Goal: Task Accomplishment & Management: Manage account settings

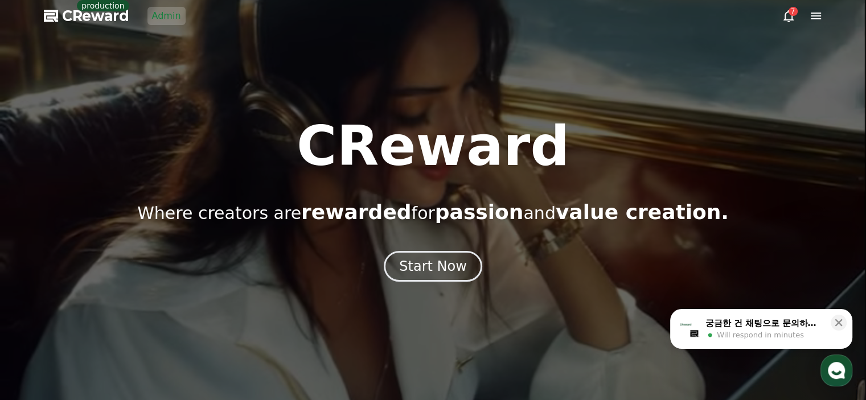
click at [169, 15] on link "Admin" at bounding box center [166, 16] width 38 height 18
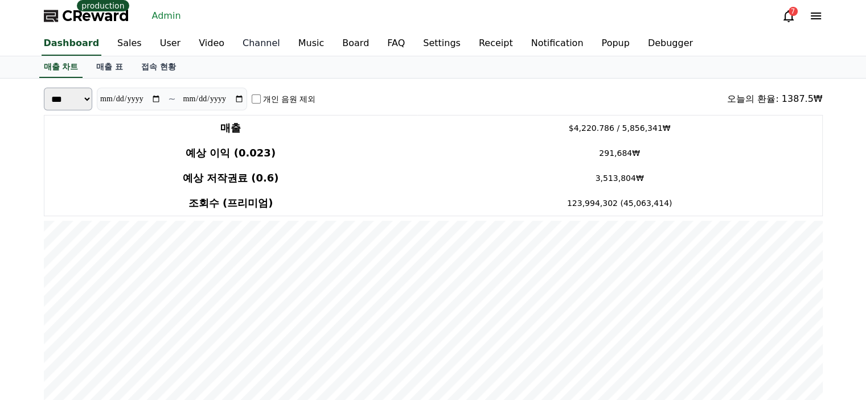
click at [246, 44] on link "Channel" at bounding box center [261, 44] width 56 height 24
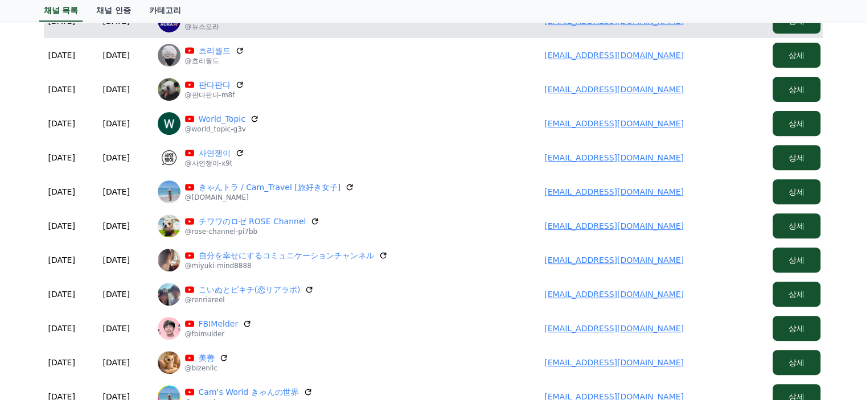
scroll to position [512, 0]
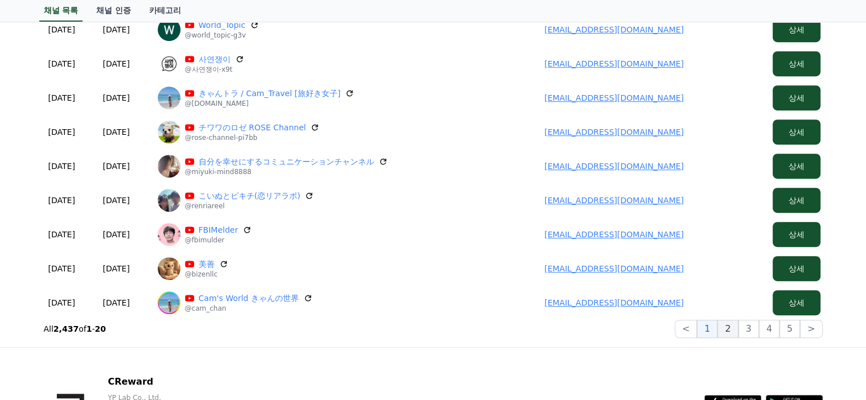
click at [738, 331] on button "2" at bounding box center [748, 329] width 20 height 18
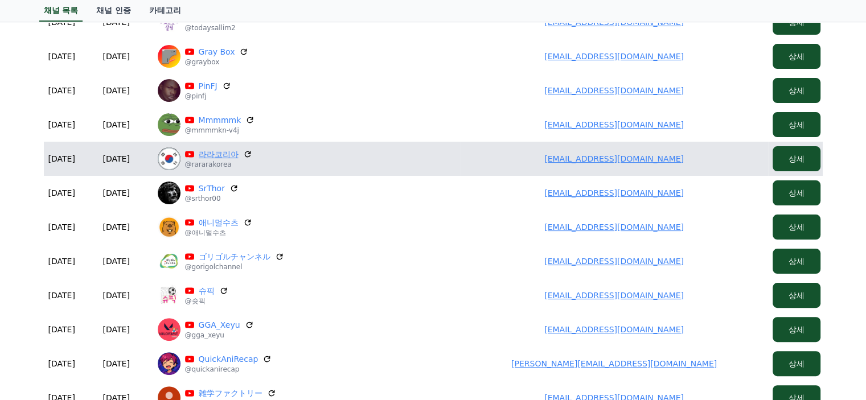
scroll to position [171, 0]
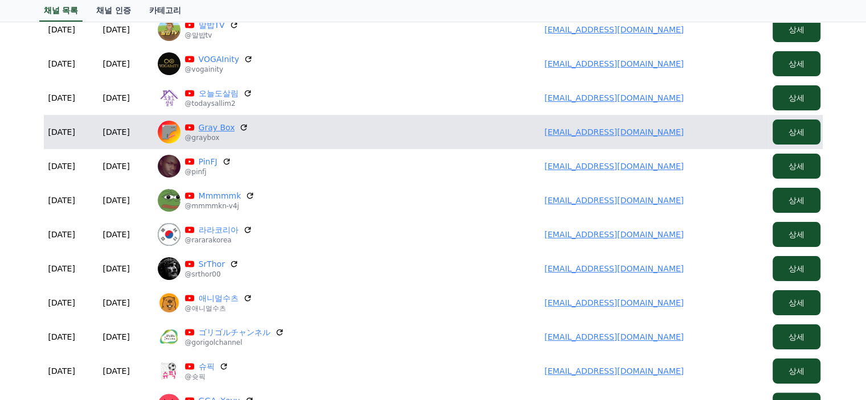
click at [220, 122] on link "Gray Box" at bounding box center [217, 127] width 36 height 11
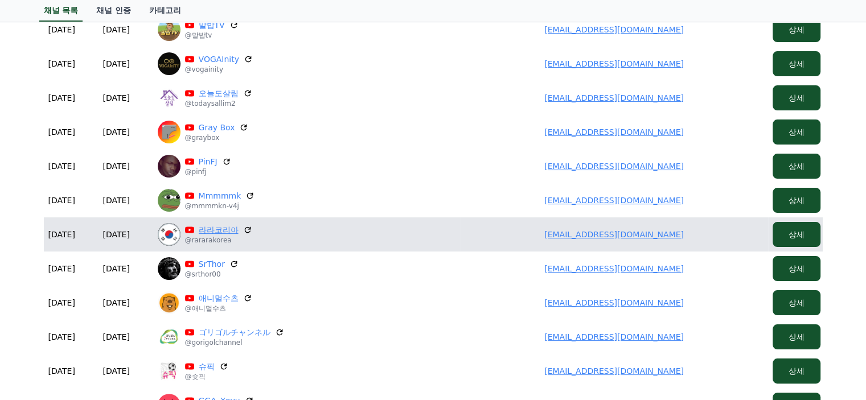
scroll to position [0, 0]
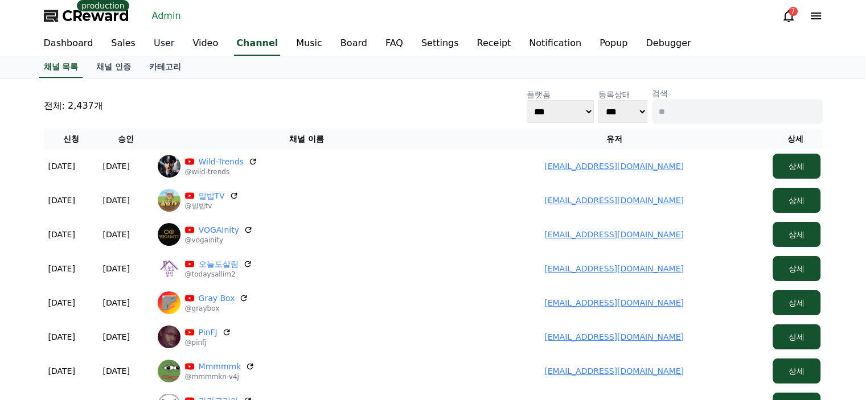
click at [145, 43] on link "User" at bounding box center [164, 44] width 39 height 24
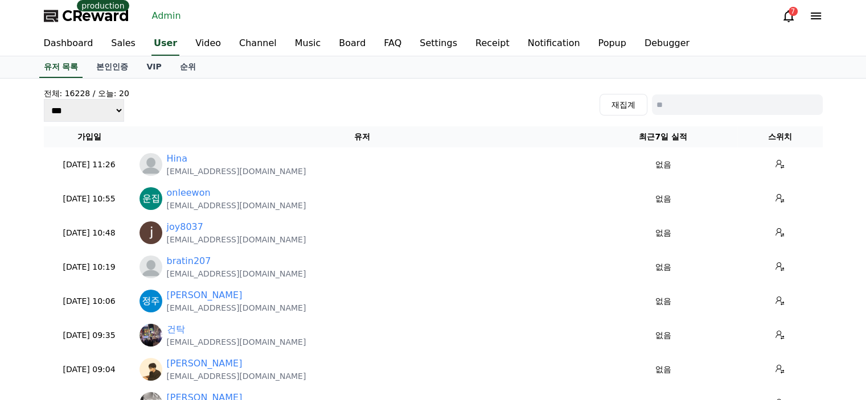
click at [187, 132] on th "유저" at bounding box center [362, 136] width 454 height 21
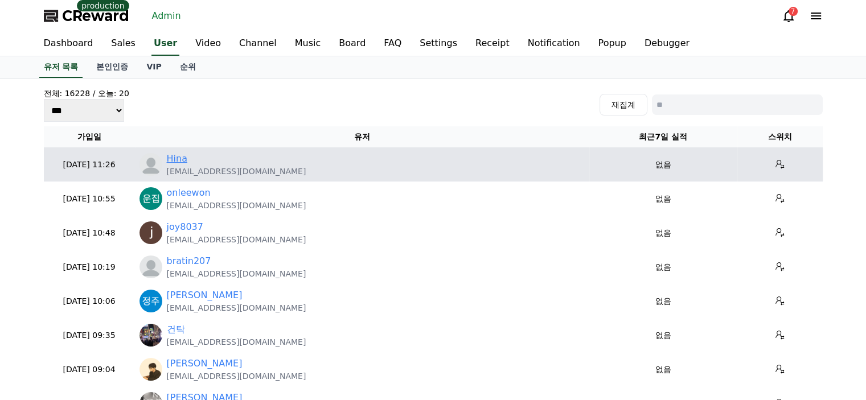
click at [173, 162] on link "Hina" at bounding box center [177, 159] width 20 height 14
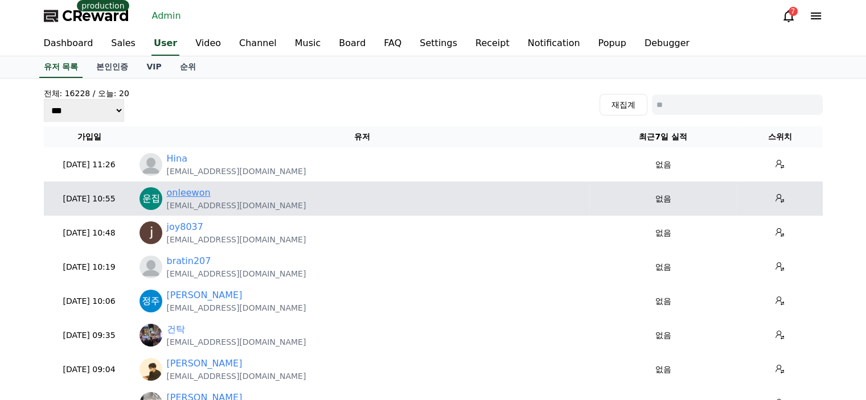
click at [196, 194] on link "onleewon" at bounding box center [189, 193] width 44 height 14
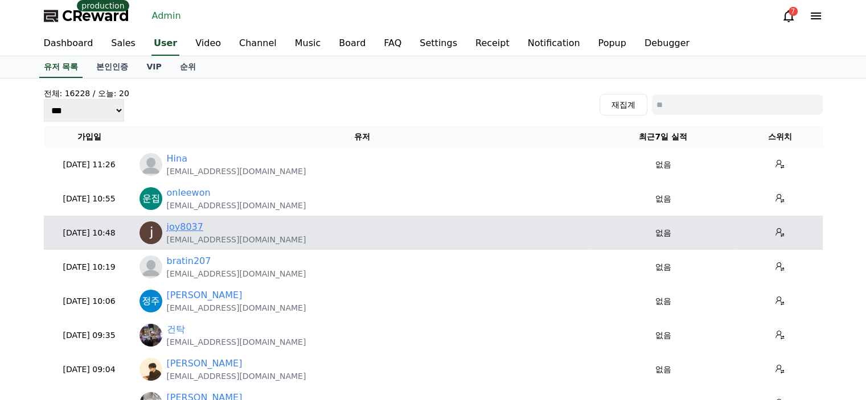
click at [174, 223] on link "joy8037" at bounding box center [185, 227] width 36 height 14
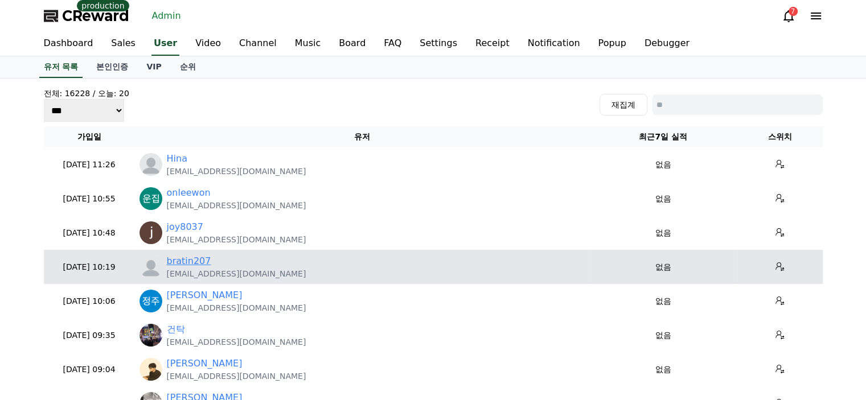
click at [194, 255] on link "bratin207" at bounding box center [189, 261] width 44 height 14
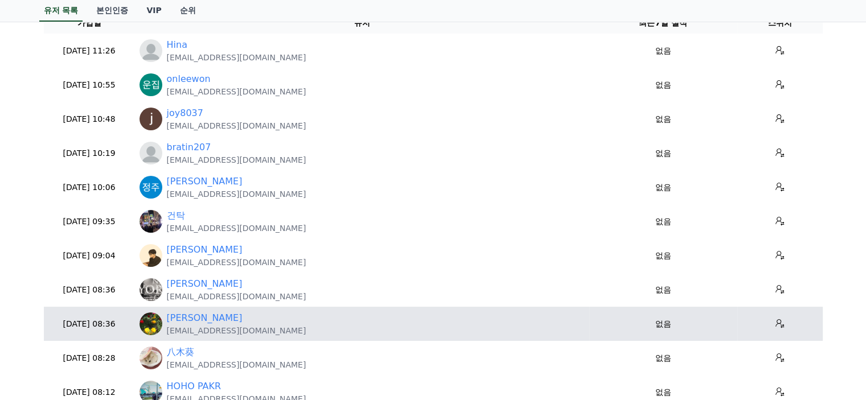
scroll to position [171, 0]
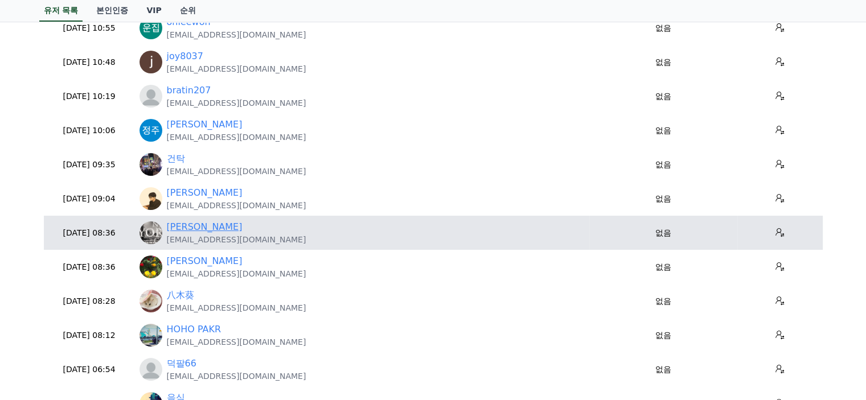
click at [187, 220] on link "Sunny P." at bounding box center [205, 227] width 76 height 14
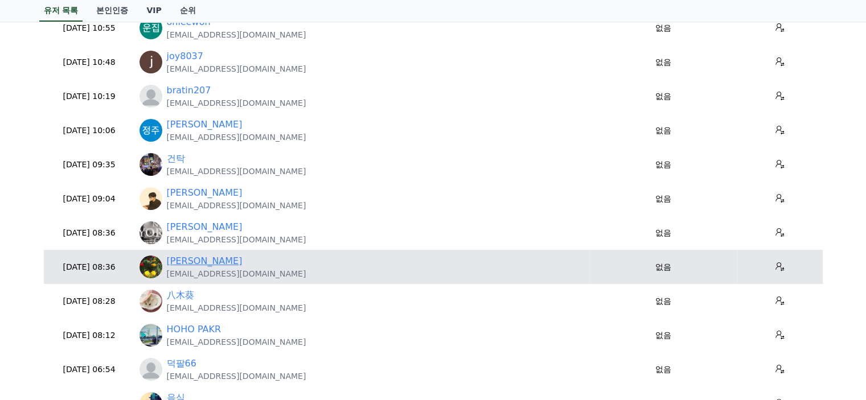
click at [210, 262] on link "Dianne Clark" at bounding box center [205, 261] width 76 height 14
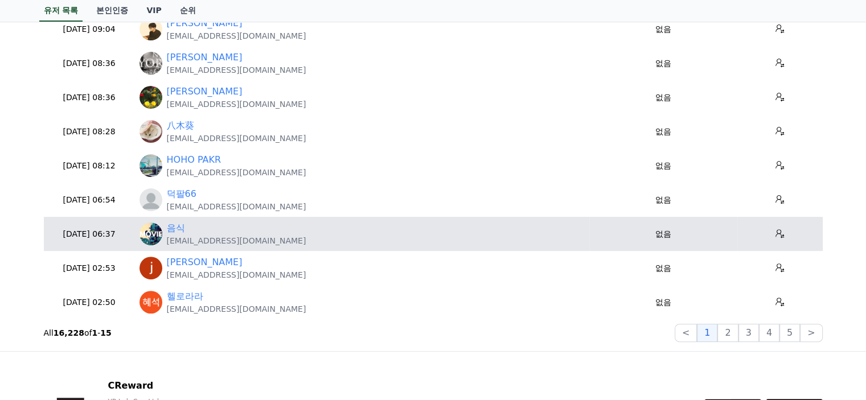
scroll to position [342, 0]
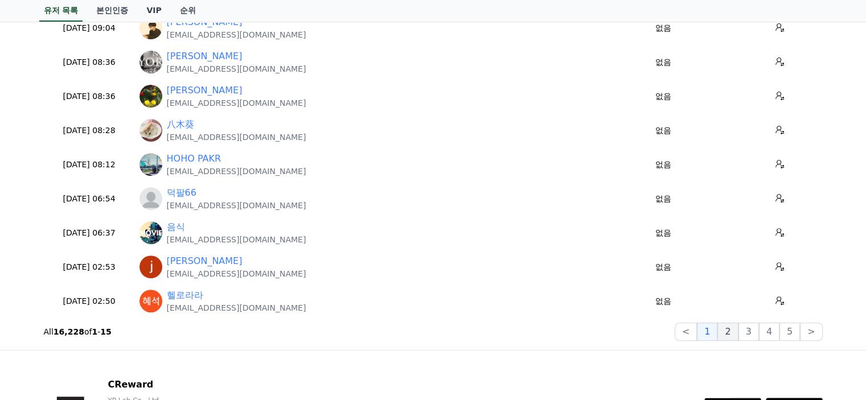
click at [738, 333] on button "2" at bounding box center [748, 332] width 20 height 18
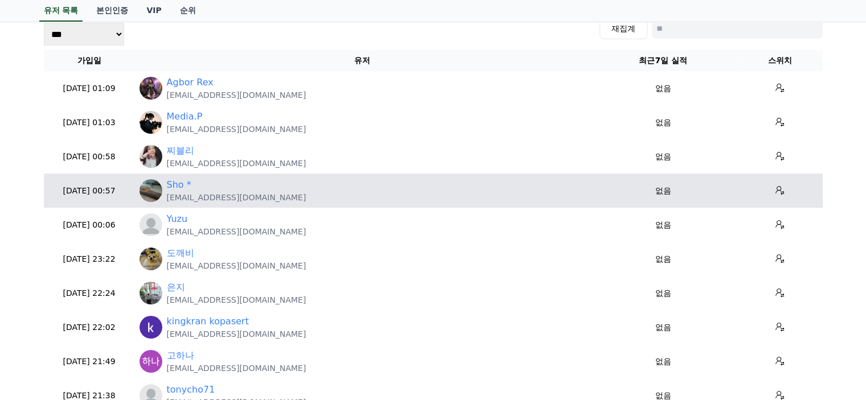
scroll to position [57, 0]
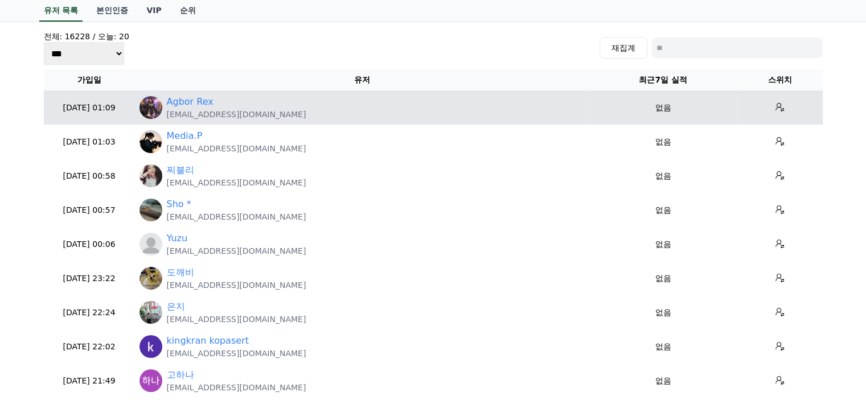
click at [198, 92] on td "Agbor Rex rexxagbor@gmail.com" at bounding box center [362, 108] width 454 height 34
click at [195, 102] on link "Agbor Rex" at bounding box center [190, 102] width 47 height 14
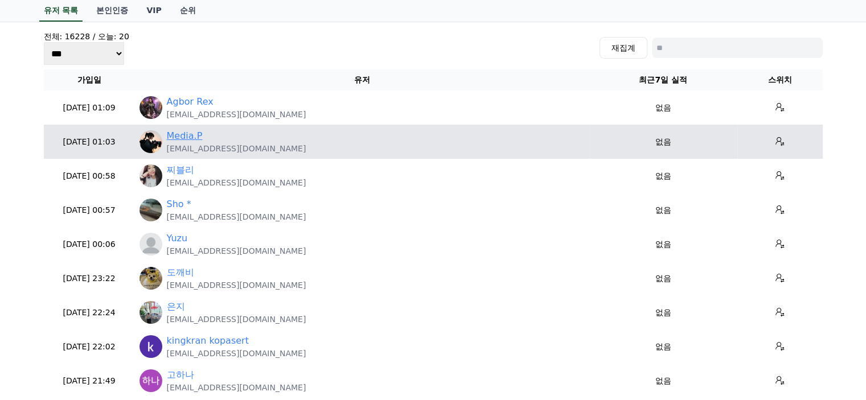
click at [187, 138] on link "Media.P" at bounding box center [185, 136] width 36 height 14
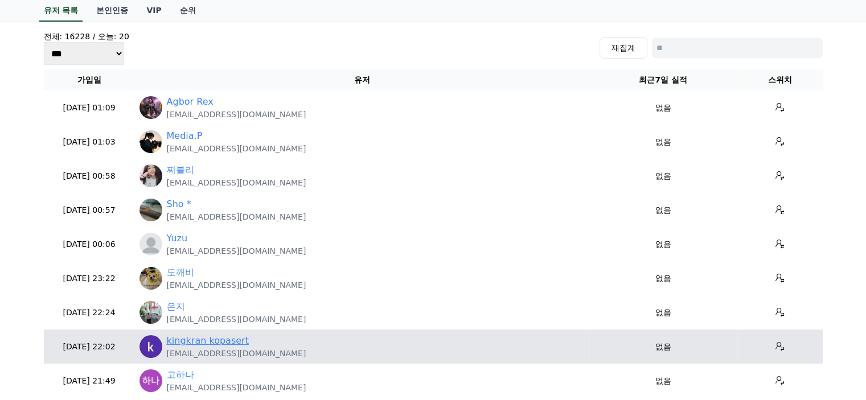
click at [190, 343] on link "kingkran kopasert" at bounding box center [208, 341] width 82 height 14
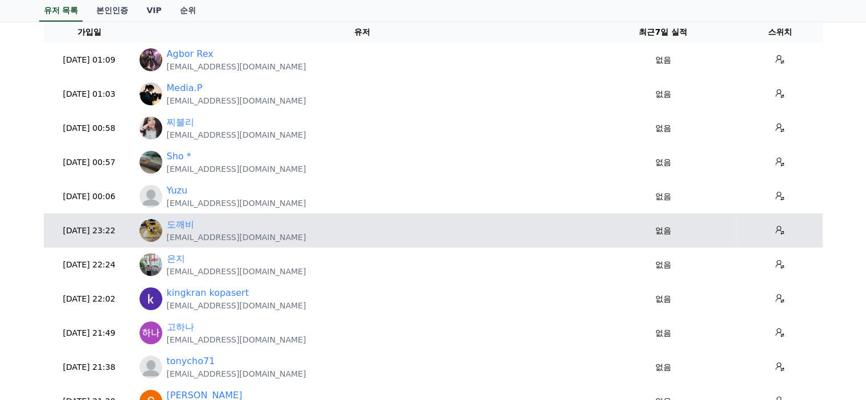
scroll to position [171, 0]
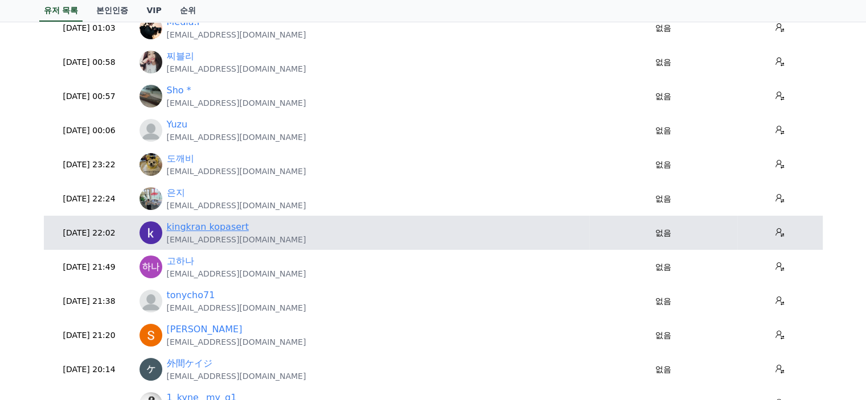
click at [223, 232] on link "kingkran kopasert" at bounding box center [208, 227] width 82 height 14
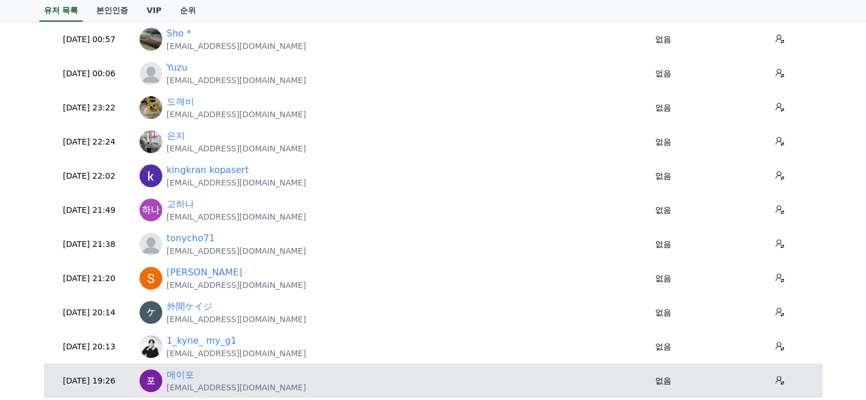
scroll to position [285, 0]
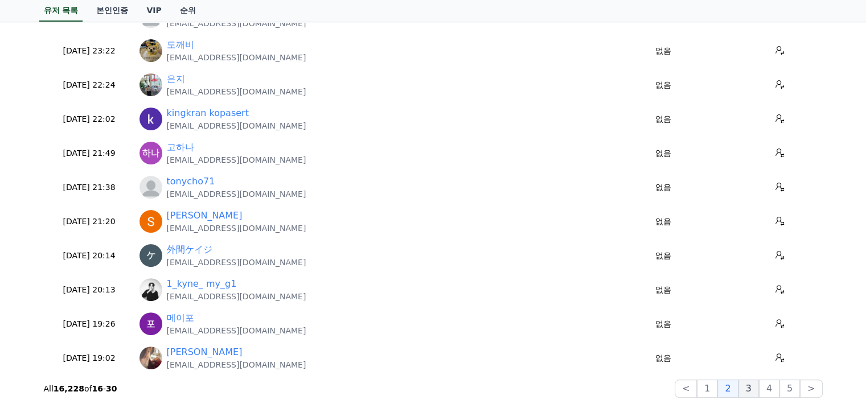
click at [779, 391] on button "3" at bounding box center [789, 389] width 20 height 18
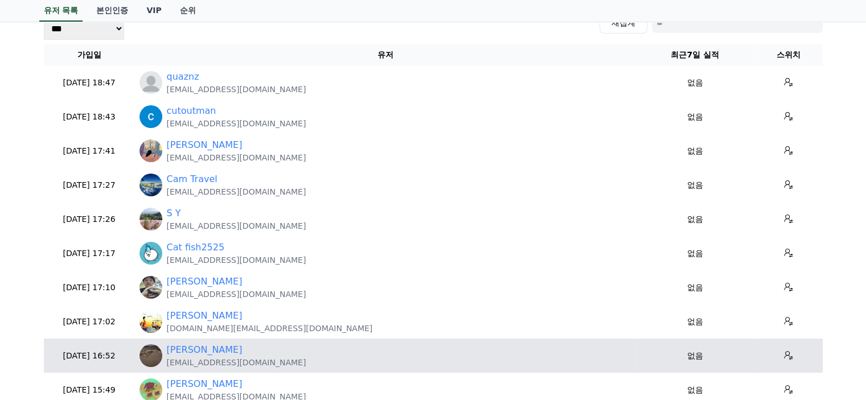
scroll to position [57, 0]
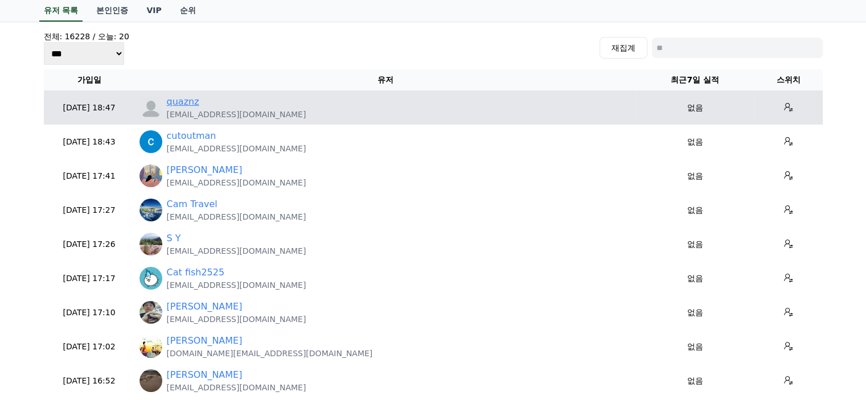
click at [191, 100] on link "quaznz" at bounding box center [183, 102] width 32 height 14
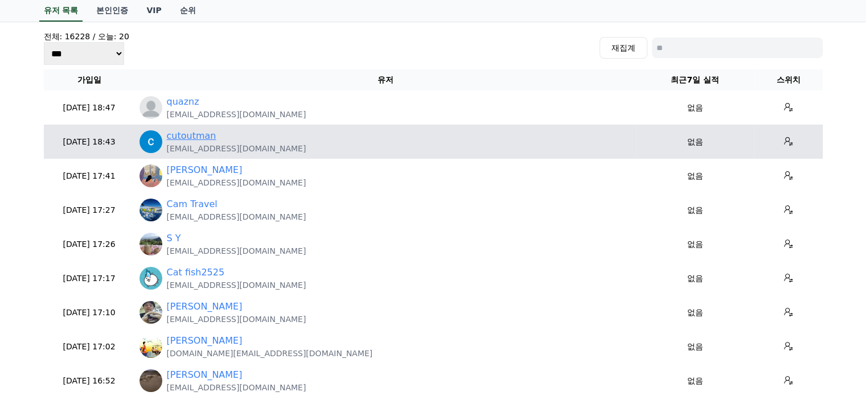
click at [203, 138] on link "cutoutman" at bounding box center [192, 136] width 50 height 14
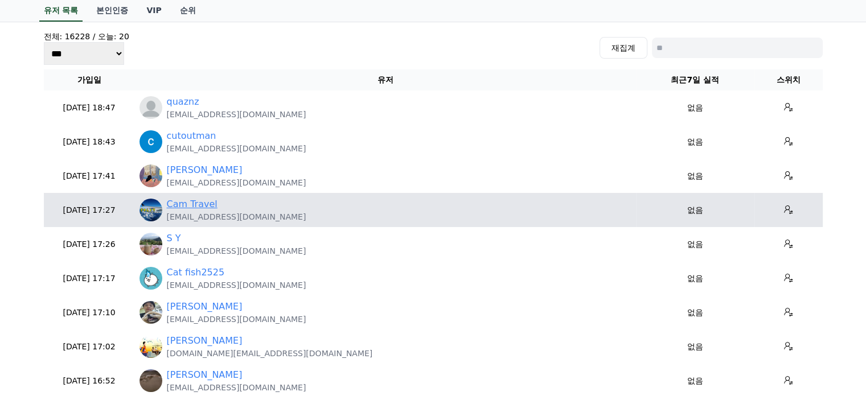
click at [194, 206] on link "Cam Travel" at bounding box center [192, 205] width 51 height 14
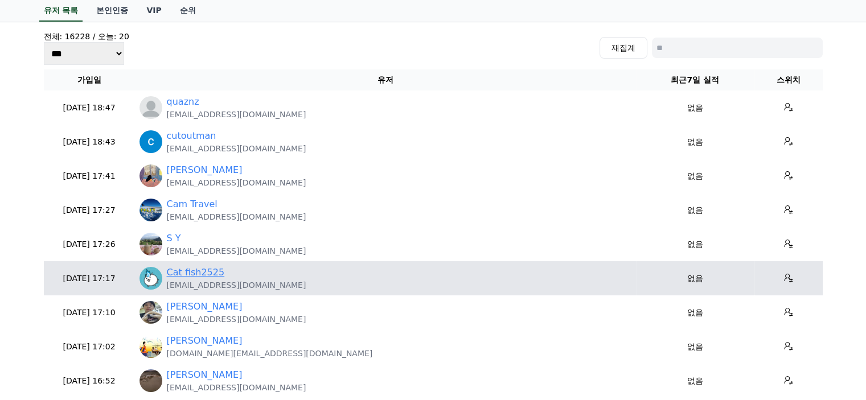
click at [196, 273] on link "Cat fish2525" at bounding box center [196, 273] width 58 height 14
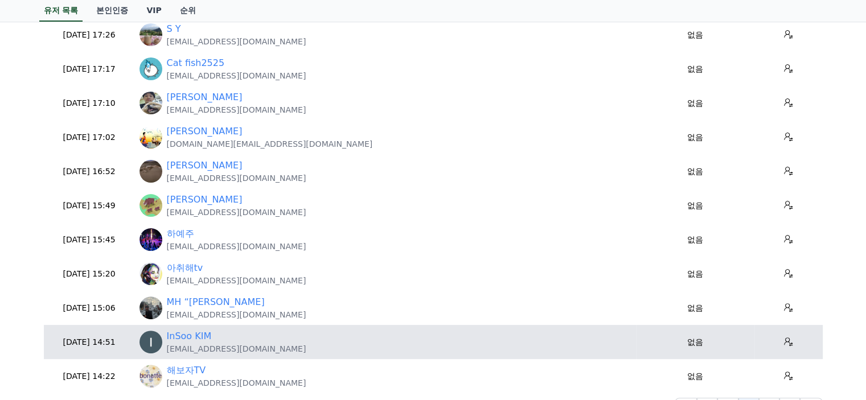
scroll to position [285, 0]
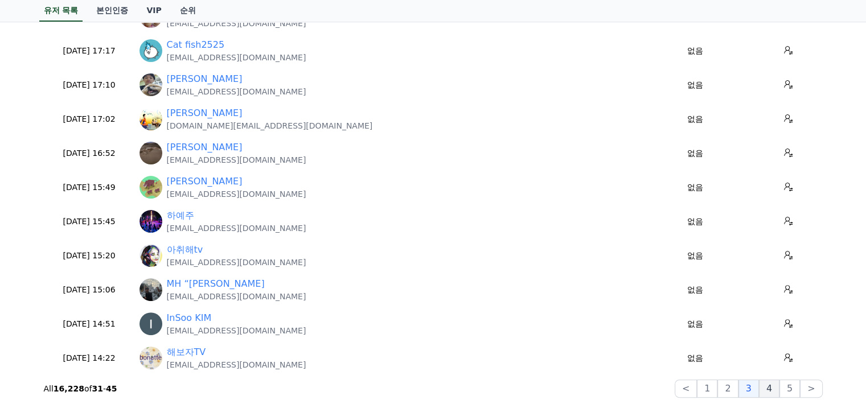
click at [770, 387] on button "4" at bounding box center [769, 389] width 20 height 18
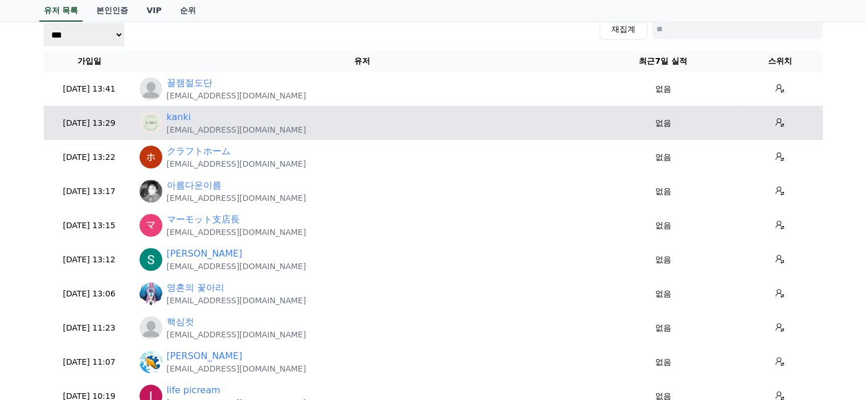
scroll to position [57, 0]
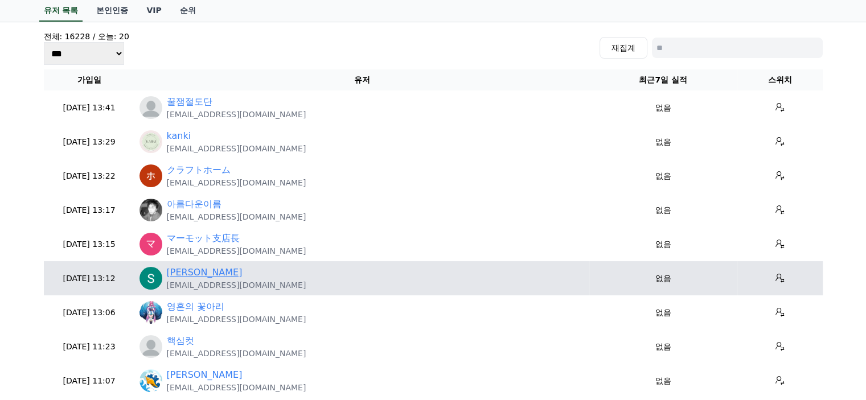
click at [210, 275] on link "Saurav Patwal" at bounding box center [205, 273] width 76 height 14
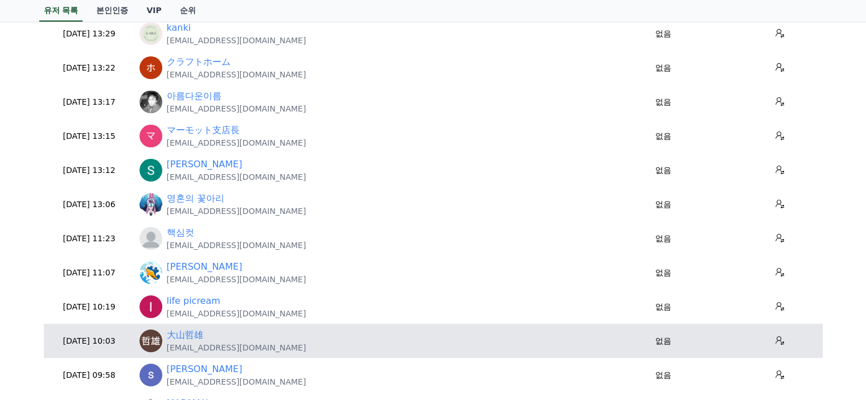
scroll to position [171, 0]
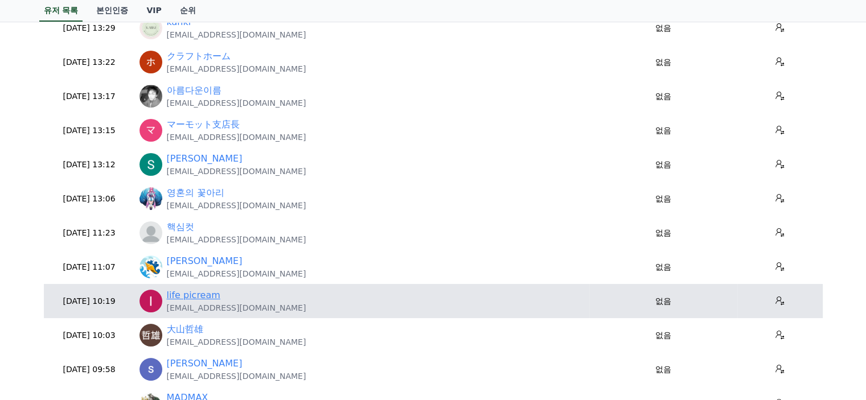
click at [198, 295] on link "life picream" at bounding box center [194, 296] width 54 height 14
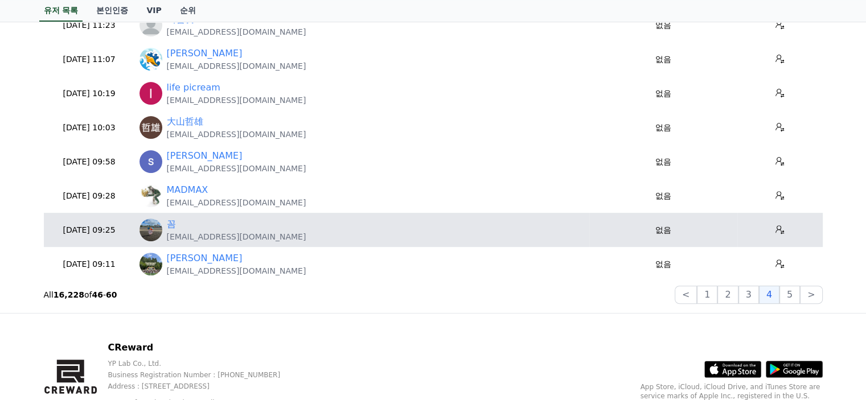
scroll to position [399, 0]
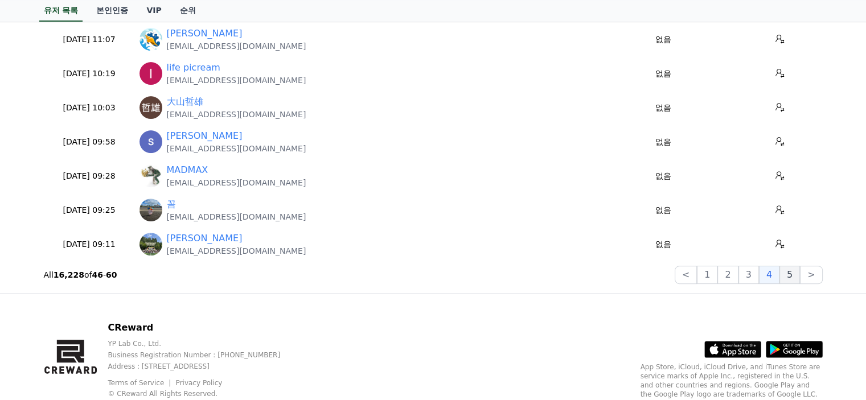
click at [800, 270] on button "5" at bounding box center [789, 275] width 20 height 18
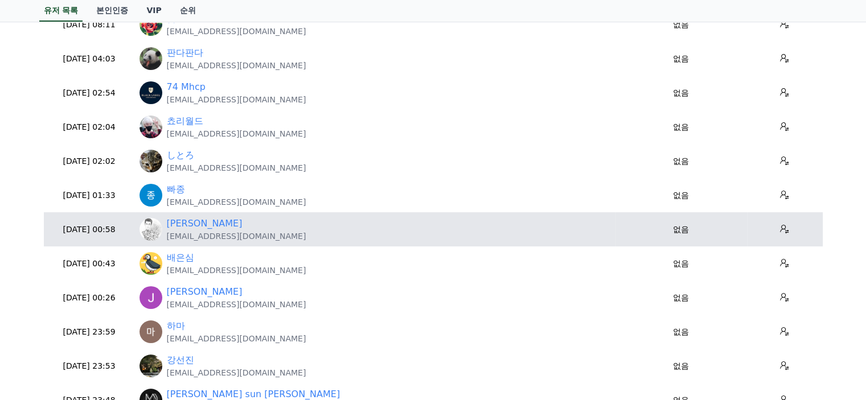
scroll to position [57, 0]
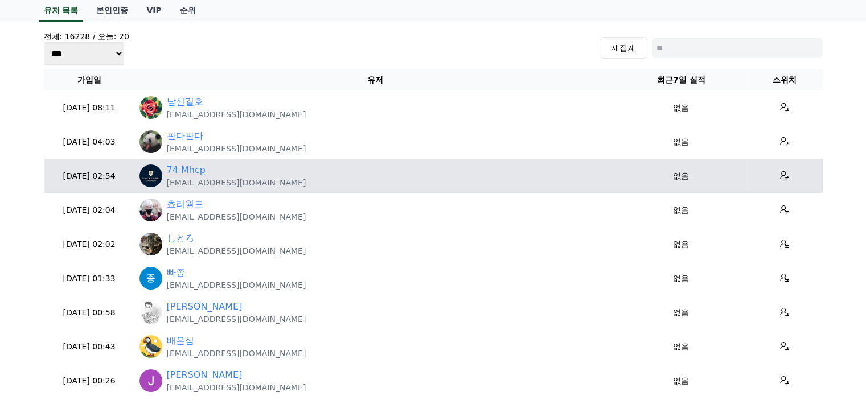
click at [183, 171] on link "74 Mhcp" at bounding box center [186, 170] width 39 height 14
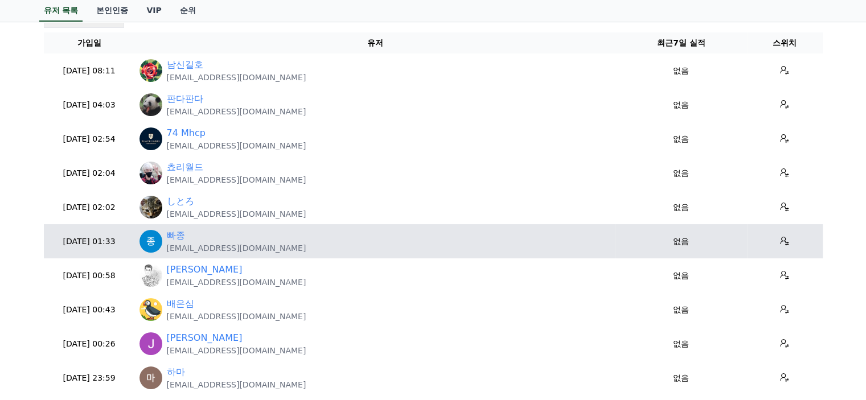
scroll to position [114, 0]
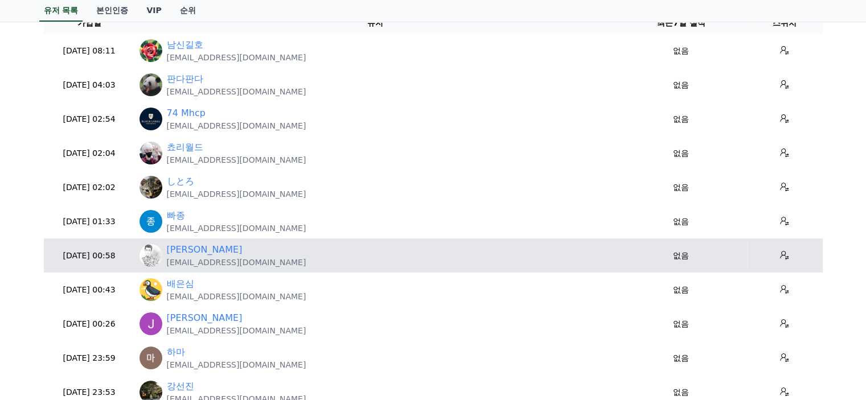
click at [184, 257] on p "ccupidlove0717@gmail.com" at bounding box center [236, 262] width 139 height 11
click at [186, 247] on link "Daniel Y" at bounding box center [205, 250] width 76 height 14
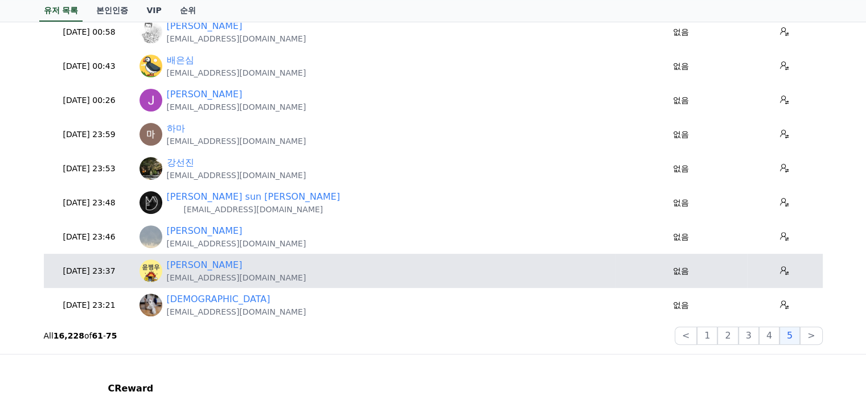
scroll to position [342, 0]
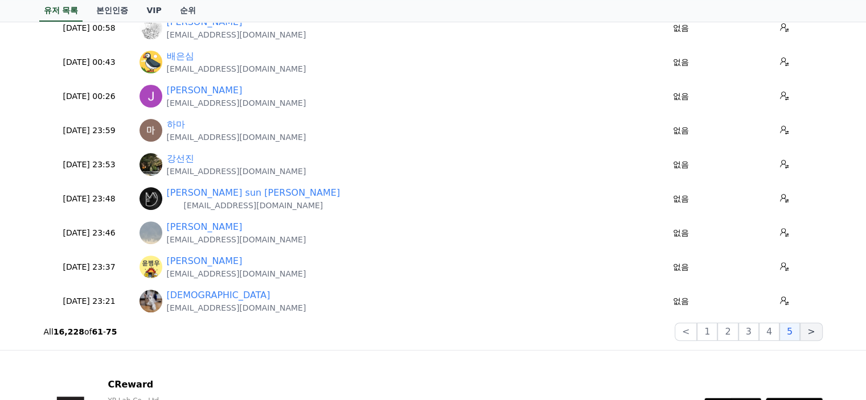
click at [806, 332] on button ">" at bounding box center [811, 332] width 22 height 18
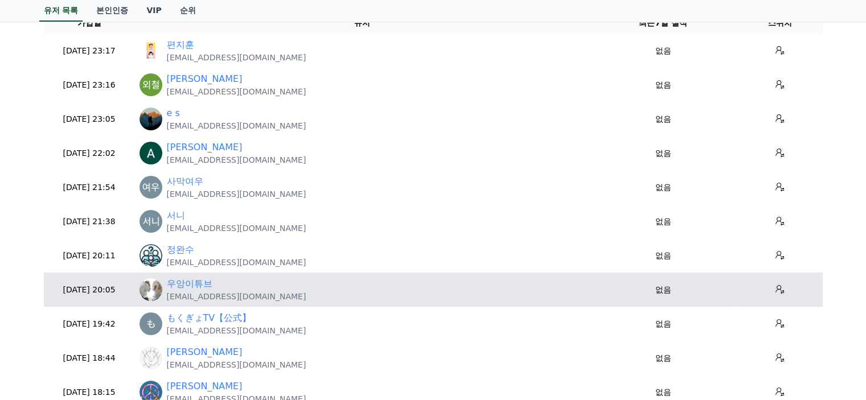
scroll to position [57, 0]
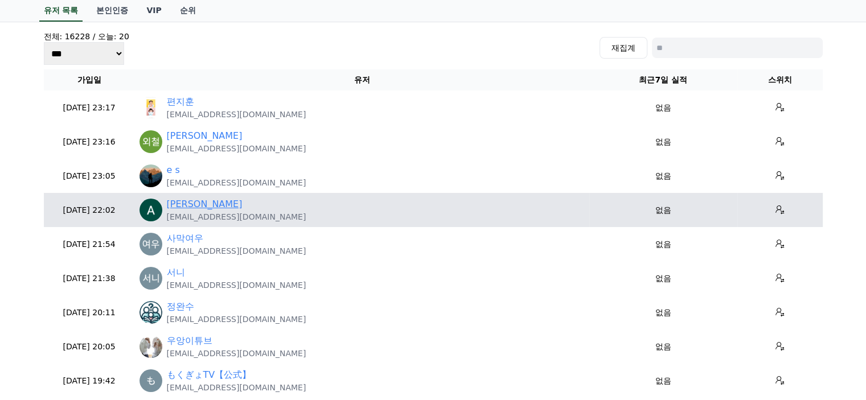
click at [173, 204] on link "Abdullah Saeed" at bounding box center [205, 205] width 76 height 14
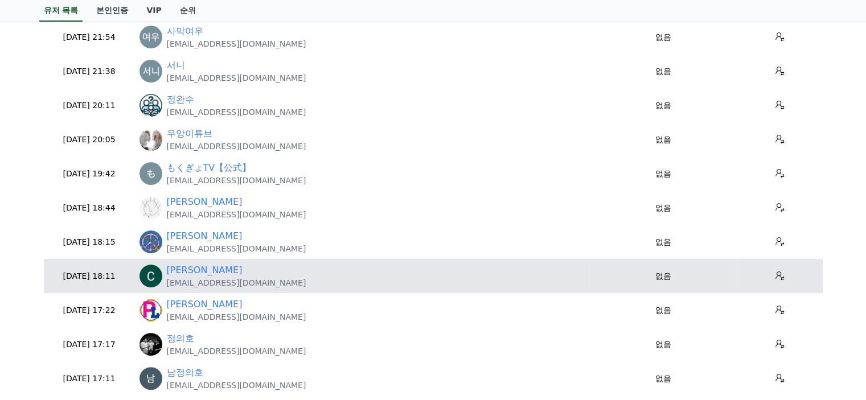
scroll to position [285, 0]
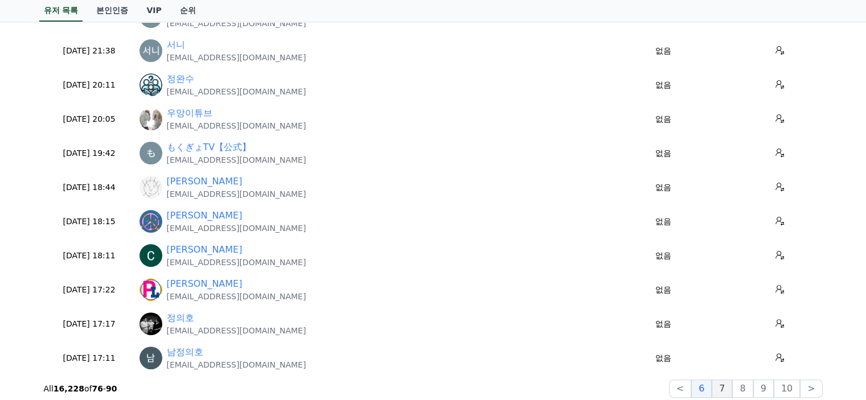
click at [732, 391] on button "7" at bounding box center [742, 389] width 20 height 18
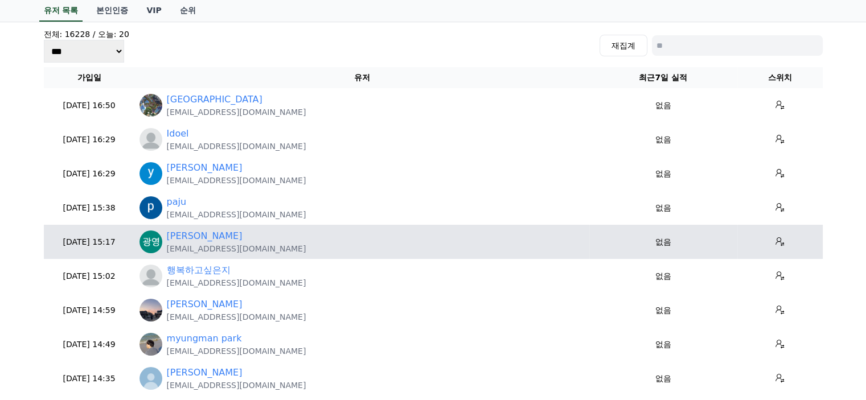
scroll to position [57, 0]
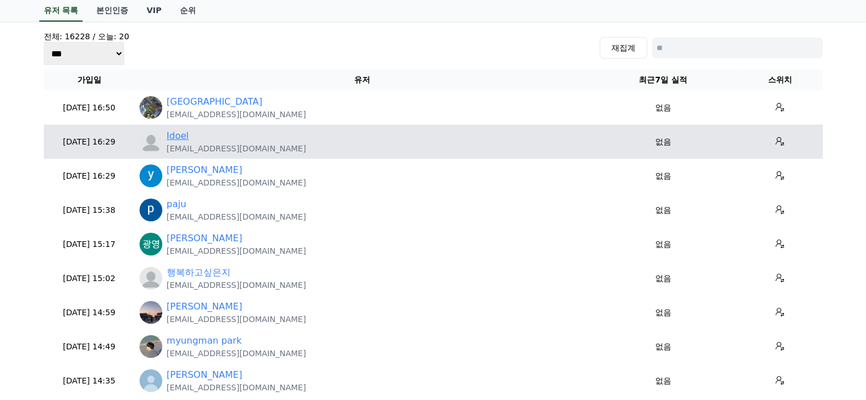
click at [174, 136] on link "Idoel" at bounding box center [178, 136] width 22 height 14
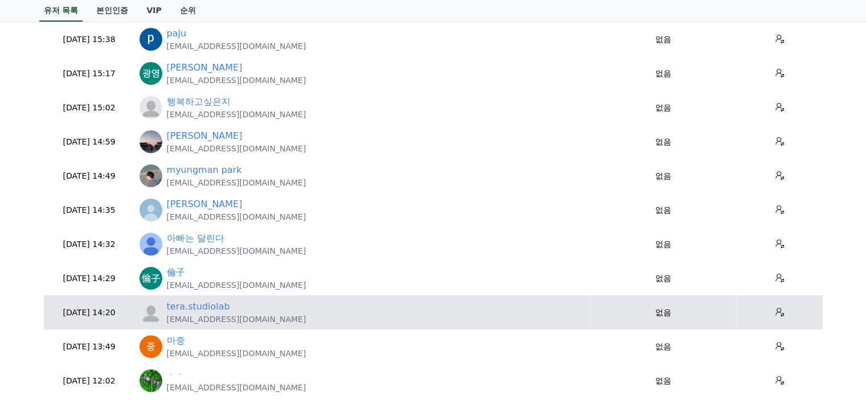
scroll to position [285, 0]
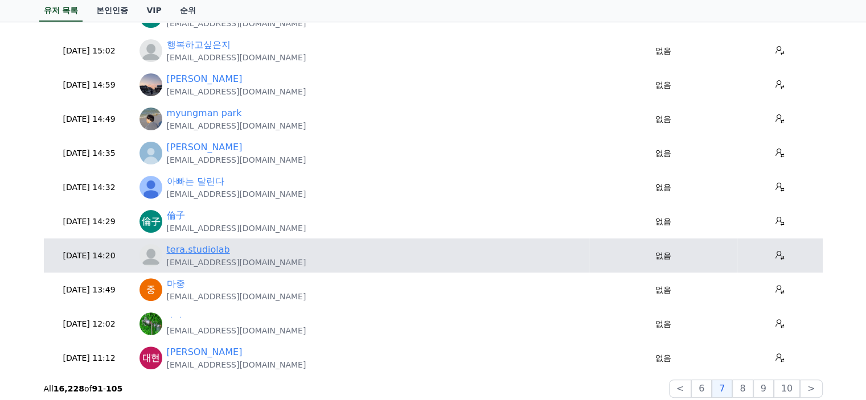
click at [210, 245] on link "tera.studiolab" at bounding box center [198, 250] width 63 height 14
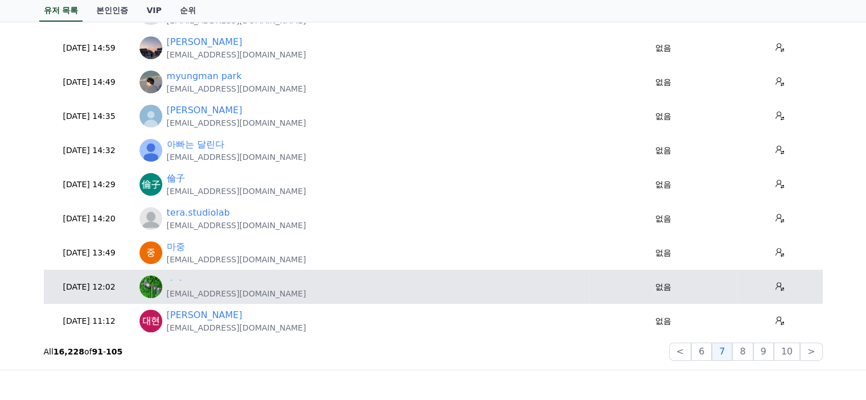
scroll to position [342, 0]
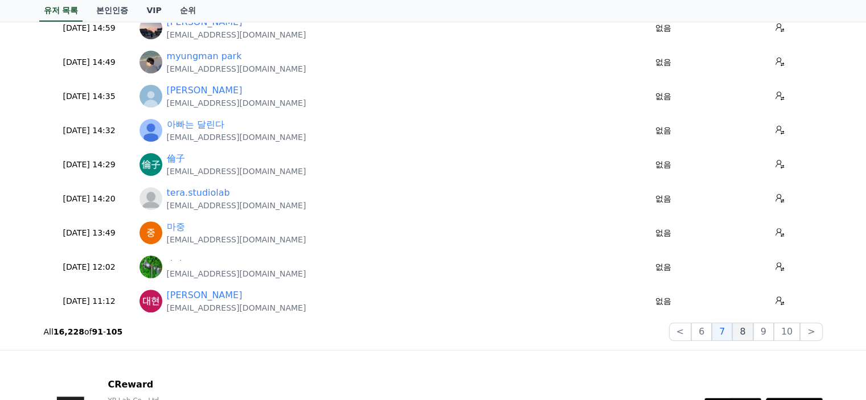
click at [774, 334] on button "8" at bounding box center [787, 332] width 26 height 18
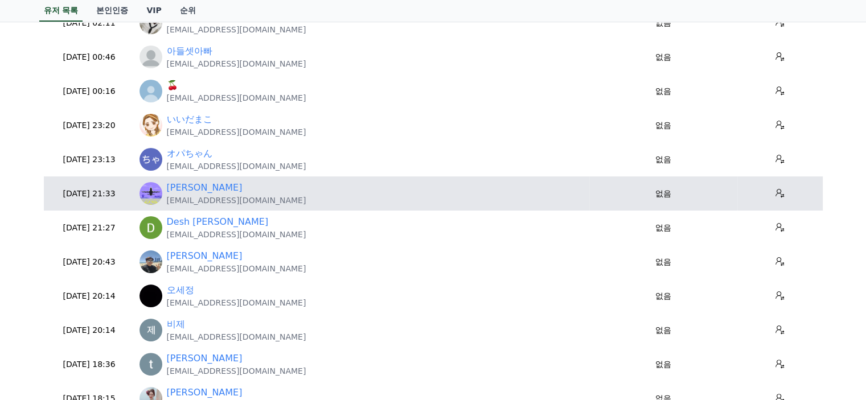
scroll to position [114, 0]
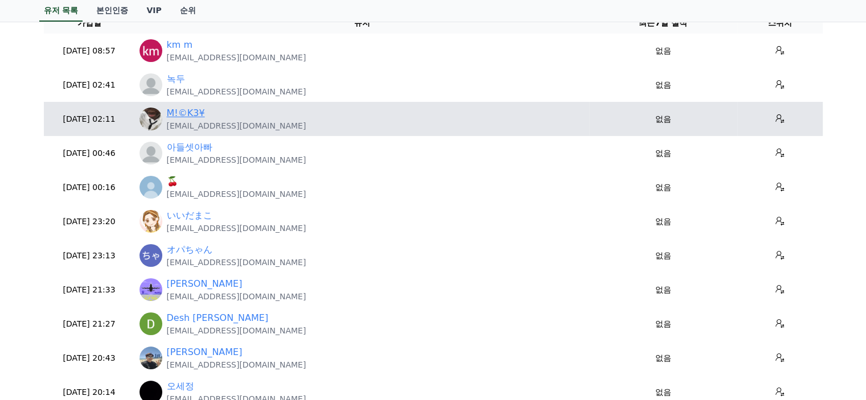
click at [177, 108] on link "M!©K3¥" at bounding box center [186, 113] width 38 height 14
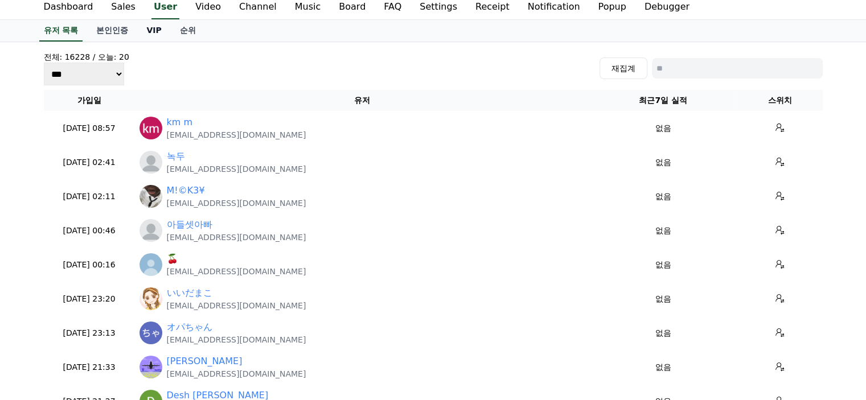
scroll to position [0, 0]
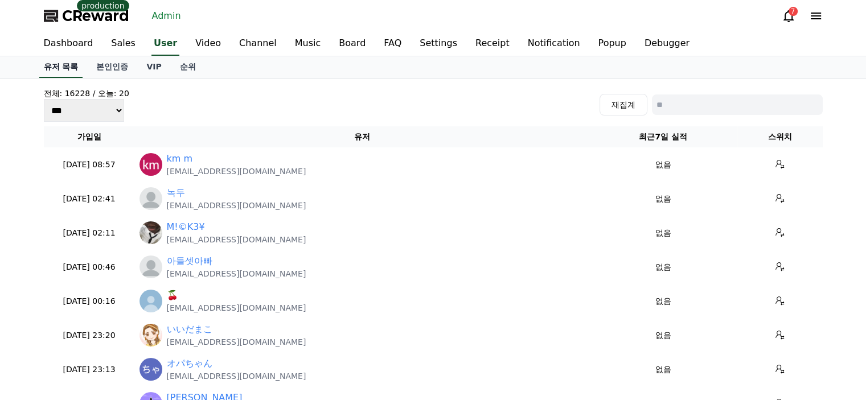
click at [67, 69] on link "유저 목록" at bounding box center [61, 67] width 44 height 22
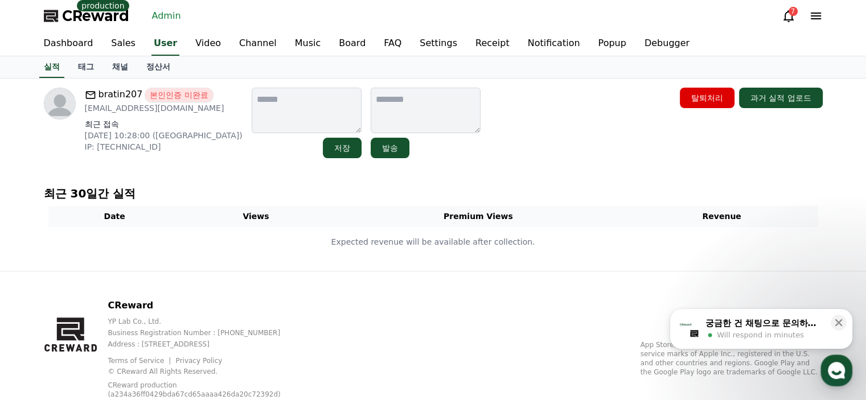
click at [142, 111] on p "[EMAIL_ADDRESS][DOMAIN_NAME]" at bounding box center [164, 107] width 158 height 11
copy div "[EMAIL_ADDRESS][DOMAIN_NAME]"
click at [163, 109] on p "[EMAIL_ADDRESS][DOMAIN_NAME]" at bounding box center [165, 107] width 160 height 11
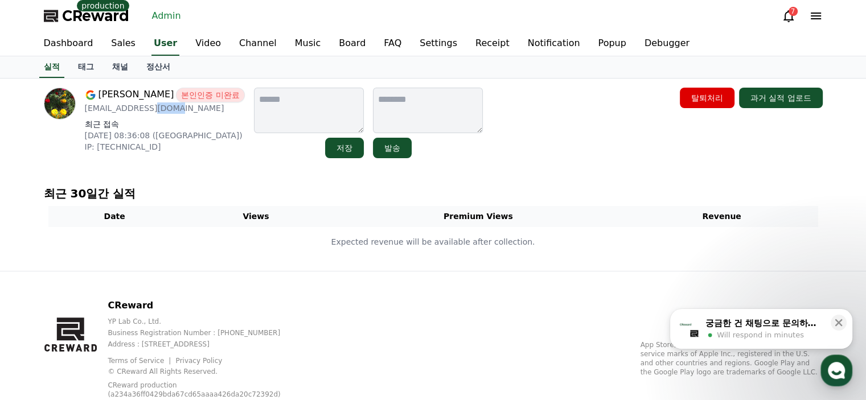
click at [163, 109] on p "[EMAIL_ADDRESS][DOMAIN_NAME]" at bounding box center [165, 107] width 160 height 11
click at [163, 109] on p "sunpeach503700@gmail.com" at bounding box center [165, 107] width 160 height 11
copy div "sunpeach503700@gmail.com"
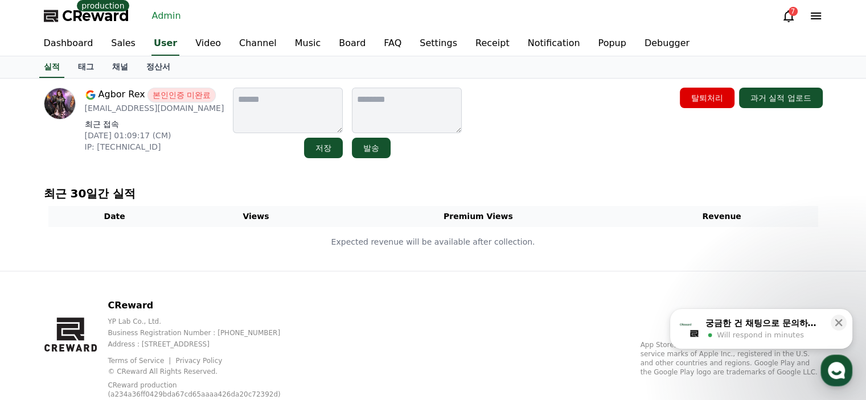
click at [134, 110] on p "[EMAIL_ADDRESS][DOMAIN_NAME]" at bounding box center [154, 107] width 139 height 11
copy div "[EMAIL_ADDRESS][DOMAIN_NAME]"
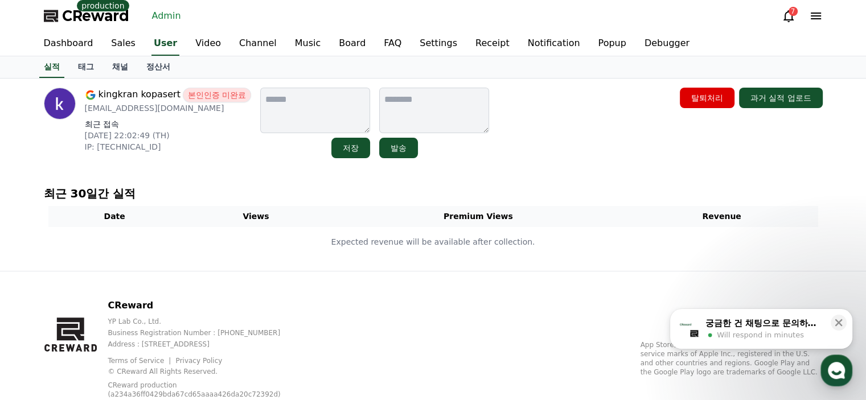
click at [154, 108] on p "king_nonae@hotmail.com" at bounding box center [168, 107] width 167 height 11
click at [154, 108] on p "[EMAIL_ADDRESS][DOMAIN_NAME]" at bounding box center [168, 107] width 167 height 11
copy div "[EMAIL_ADDRESS][DOMAIN_NAME]"
click at [169, 111] on p "[EMAIL_ADDRESS][DOMAIN_NAME]" at bounding box center [165, 107] width 160 height 11
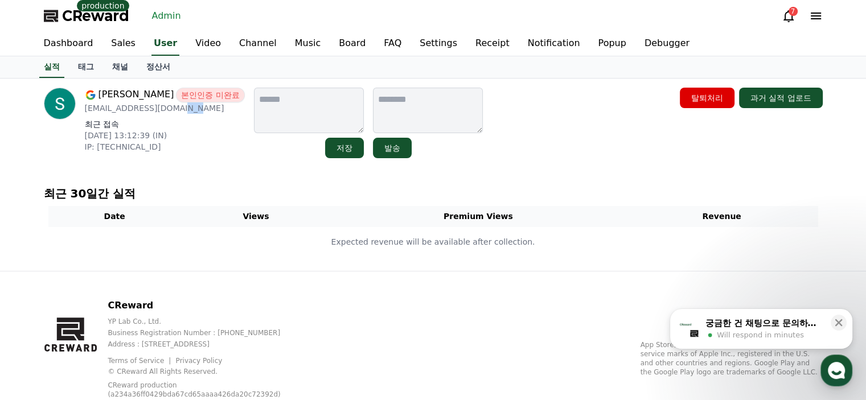
click at [169, 111] on p "[EMAIL_ADDRESS][DOMAIN_NAME]" at bounding box center [165, 107] width 160 height 11
copy div "[EMAIL_ADDRESS][DOMAIN_NAME]"
click at [206, 111] on p "[EMAIL_ADDRESS][DOMAIN_NAME]" at bounding box center [165, 107] width 160 height 11
click at [206, 111] on p "abdullahsaeedgondal471@gmail.com" at bounding box center [165, 107] width 160 height 11
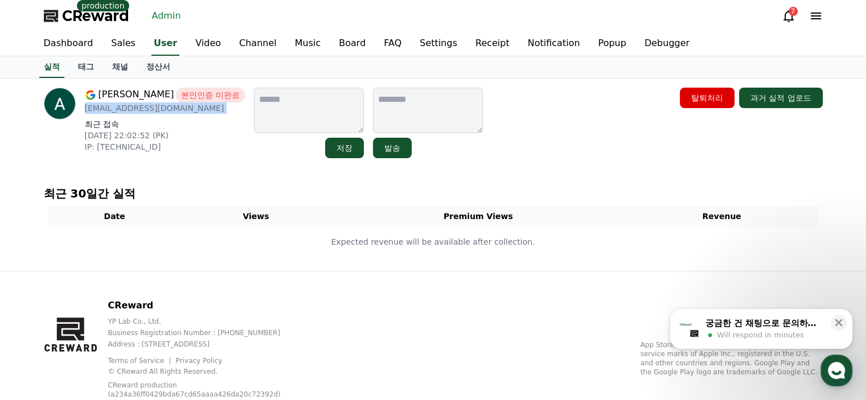
click at [206, 111] on p "abdullahsaeedgondal471@gmail.com" at bounding box center [165, 107] width 160 height 11
copy div "abdullahsaeedgondal471@gmail.com"
click at [124, 66] on link "채널" at bounding box center [120, 67] width 34 height 22
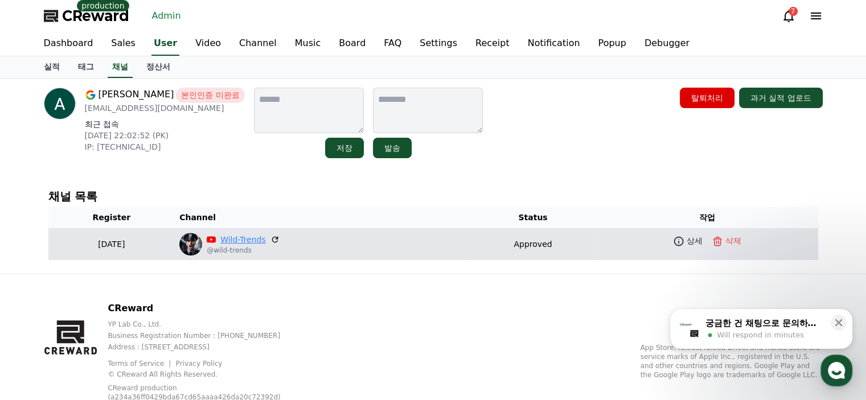
click at [254, 242] on link "Wild-Trends" at bounding box center [243, 240] width 46 height 12
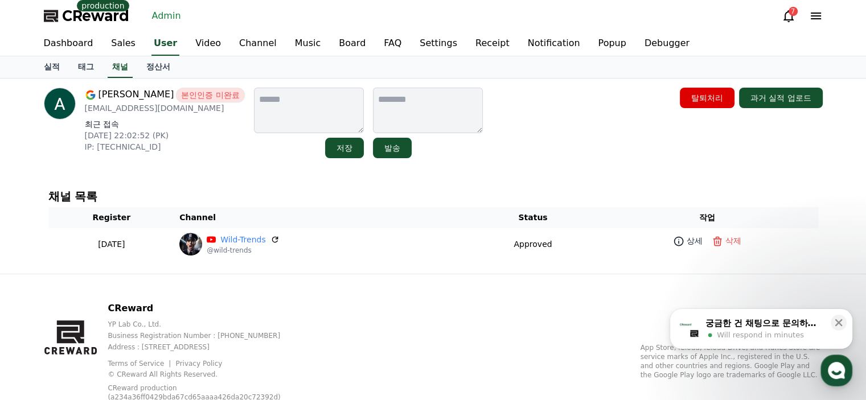
click at [408, 211] on th "Channel" at bounding box center [322, 217] width 294 height 21
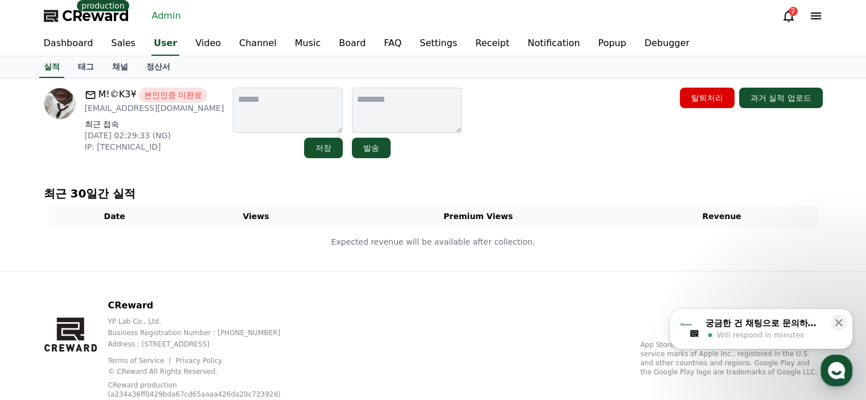
click at [157, 108] on p "ml2287154@gmail.com" at bounding box center [154, 107] width 139 height 11
copy div "ml2287154@gmail.com"
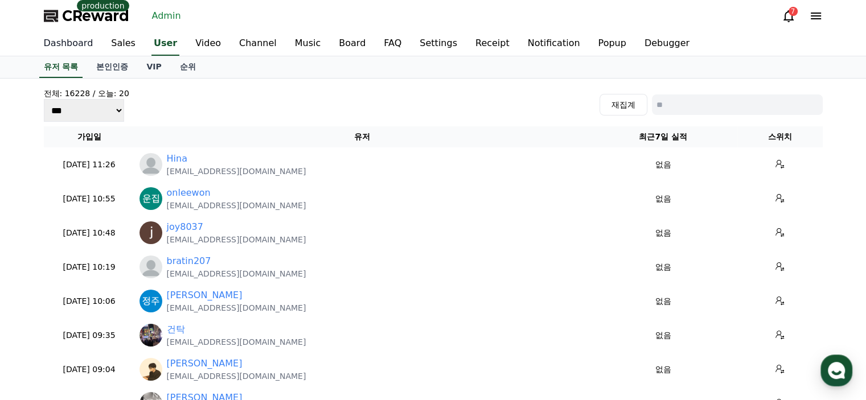
click at [77, 38] on link "Dashboard" at bounding box center [69, 44] width 68 height 24
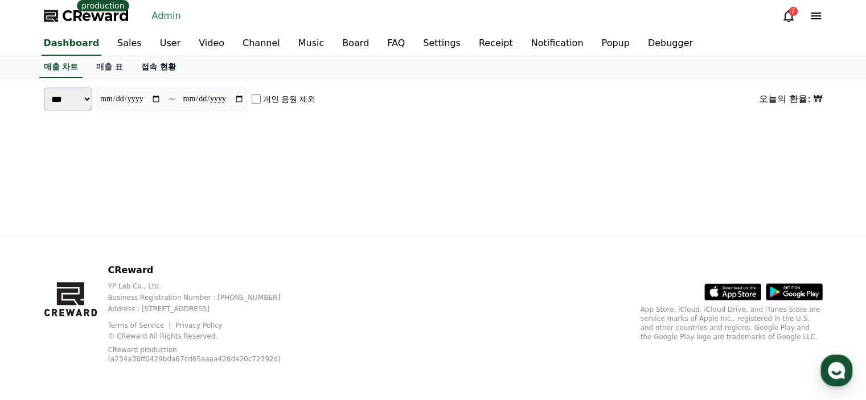
click at [167, 69] on link "접속 현황" at bounding box center [158, 67] width 53 height 22
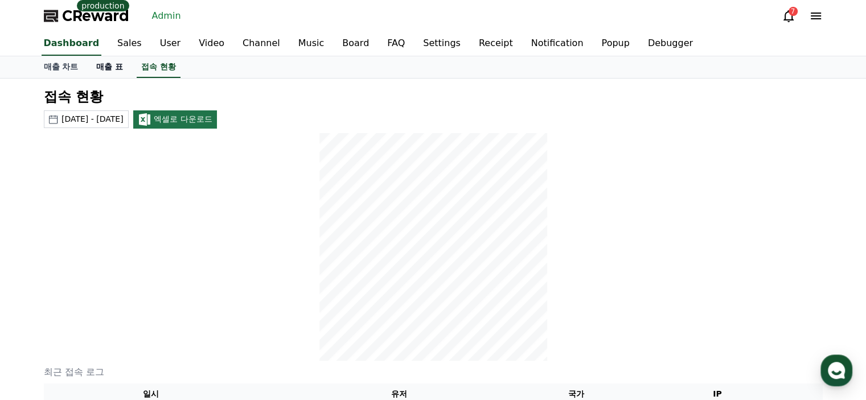
click at [111, 66] on link "매출 표" at bounding box center [109, 67] width 45 height 22
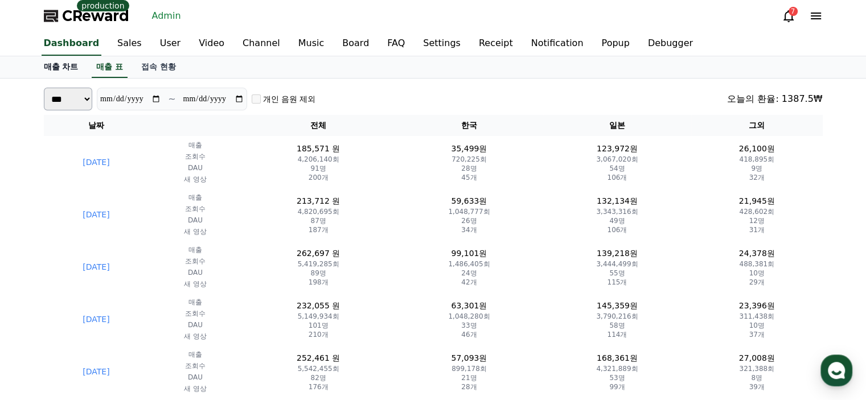
click at [68, 72] on link "매출 차트" at bounding box center [61, 67] width 53 height 22
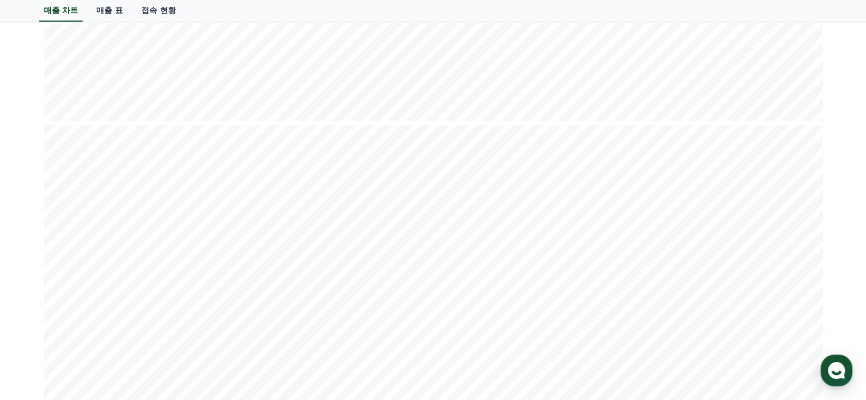
scroll to position [656, 0]
click at [176, 3] on link "접속 현황" at bounding box center [158, 11] width 53 height 22
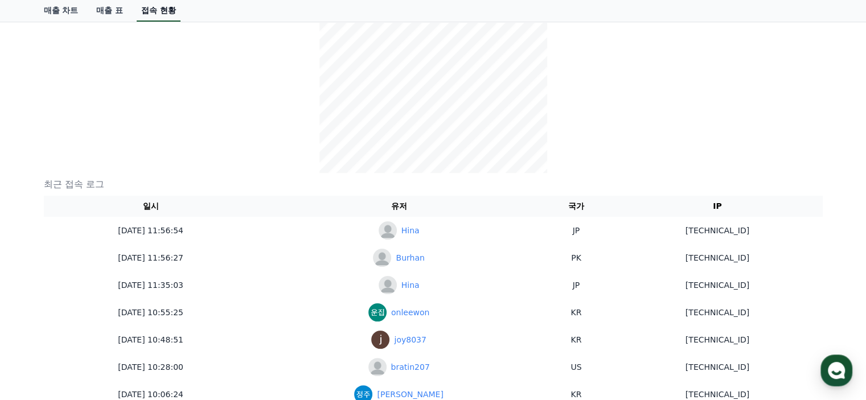
scroll to position [188, 0]
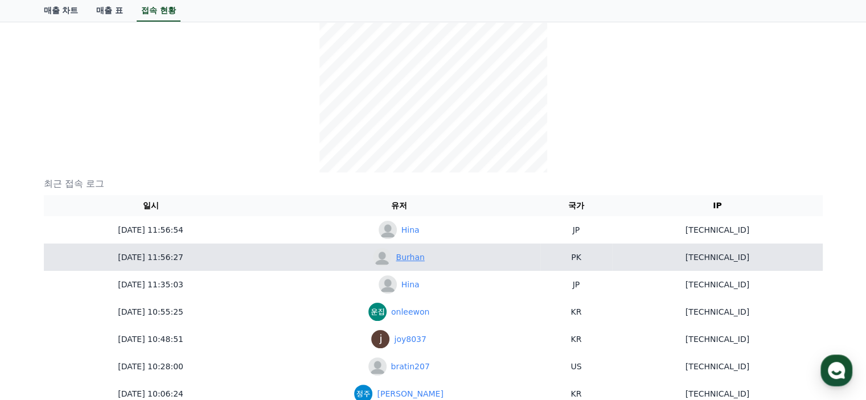
click at [396, 260] on link "Burhan" at bounding box center [410, 258] width 28 height 12
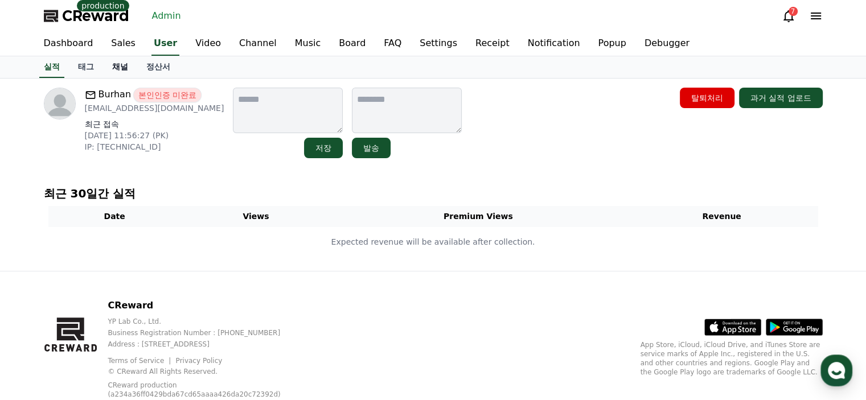
click at [130, 70] on link "채널" at bounding box center [120, 67] width 34 height 22
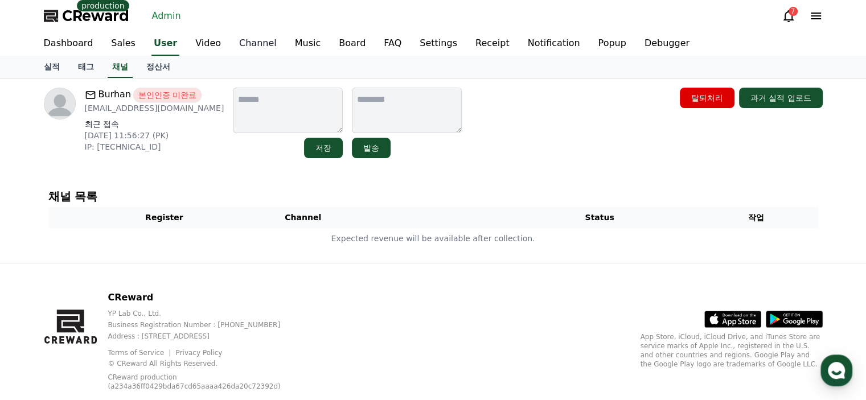
click at [231, 39] on link "Channel" at bounding box center [258, 44] width 56 height 24
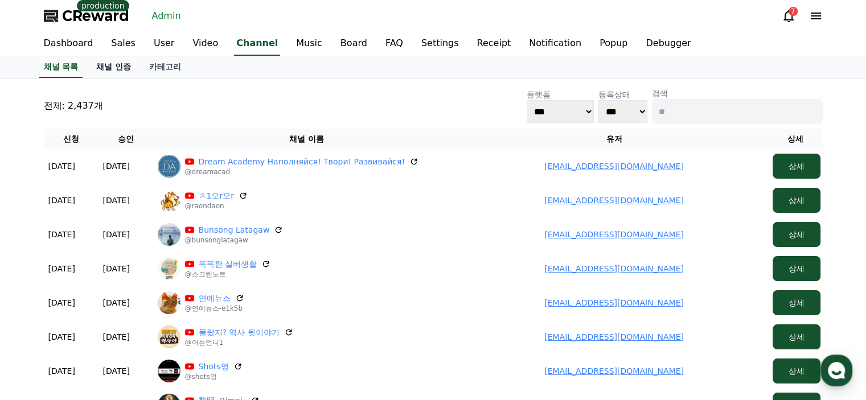
click at [105, 61] on link "채널 인증" at bounding box center [113, 67] width 53 height 22
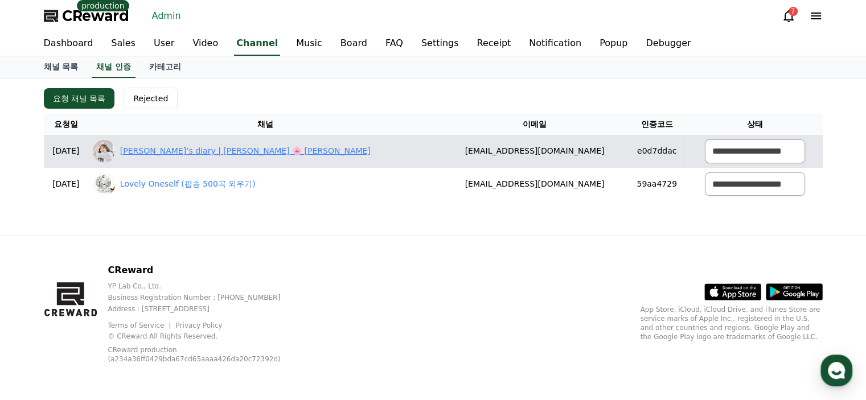
click at [248, 148] on link "[PERSON_NAME] diary | [PERSON_NAME] 🌸 [PERSON_NAME]" at bounding box center [245, 151] width 250 height 12
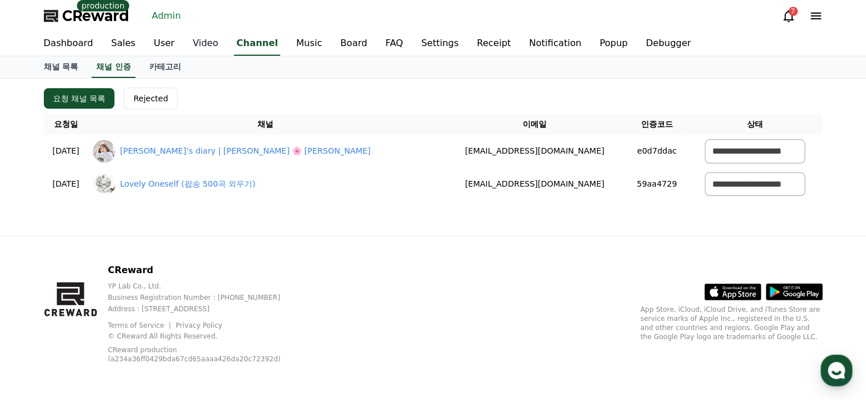
click at [202, 46] on link "Video" at bounding box center [205, 44] width 44 height 24
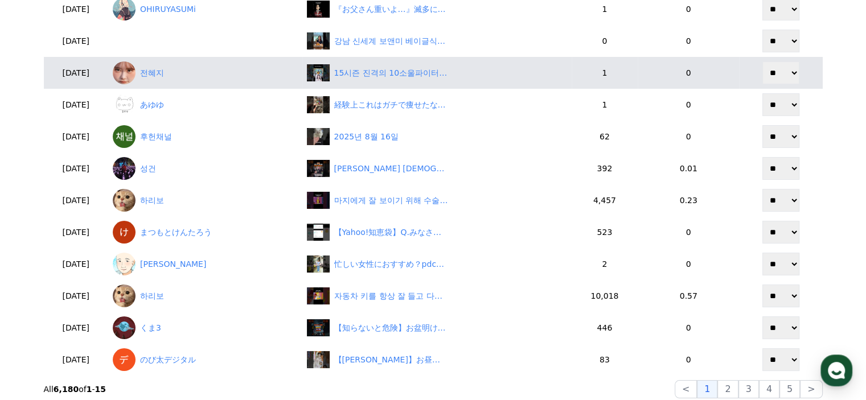
scroll to position [285, 0]
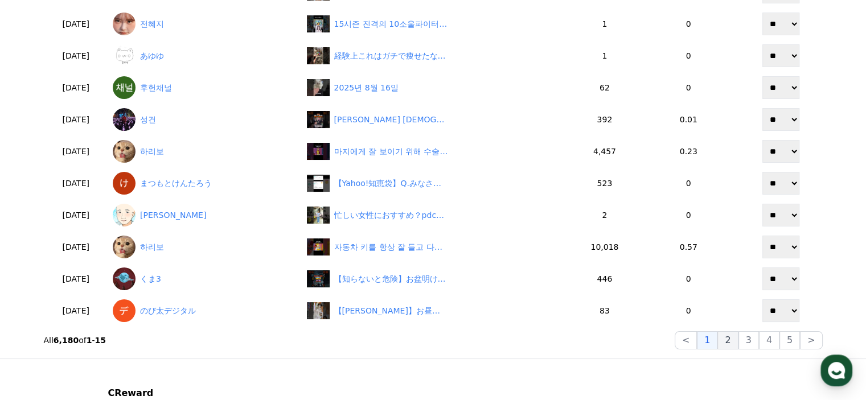
click at [738, 337] on button "2" at bounding box center [748, 340] width 20 height 18
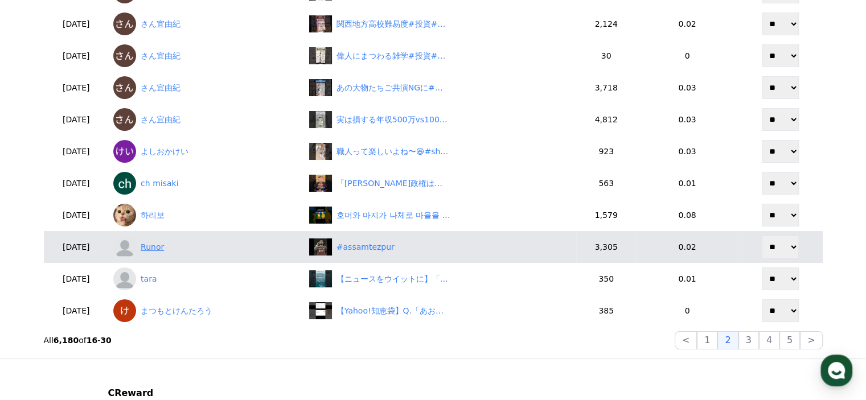
click at [172, 249] on link "Runor" at bounding box center [206, 247] width 187 height 23
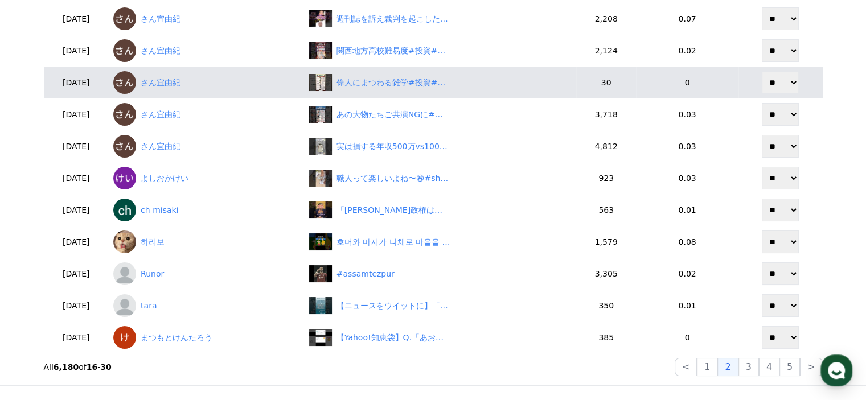
scroll to position [342, 0]
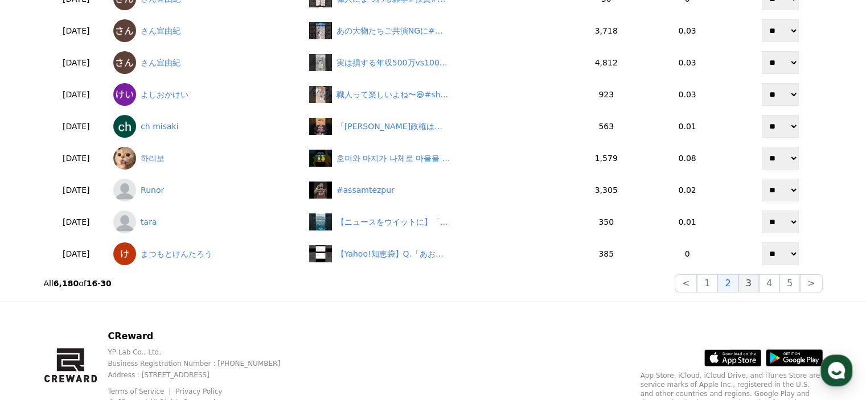
click at [779, 286] on button "3" at bounding box center [789, 283] width 20 height 18
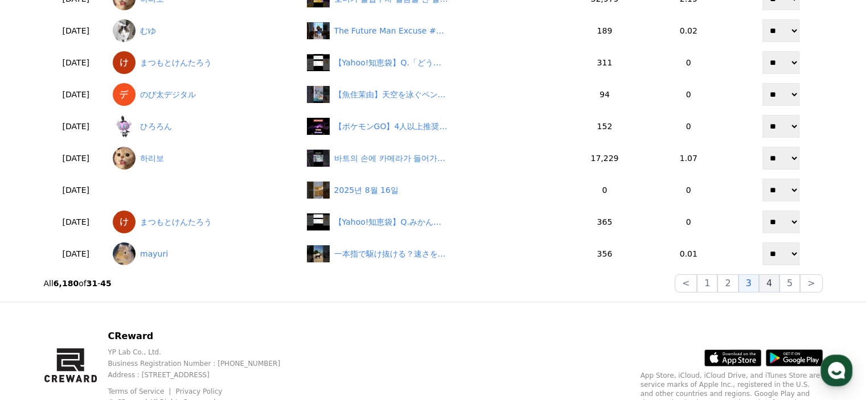
click at [770, 291] on button "4" at bounding box center [769, 283] width 20 height 18
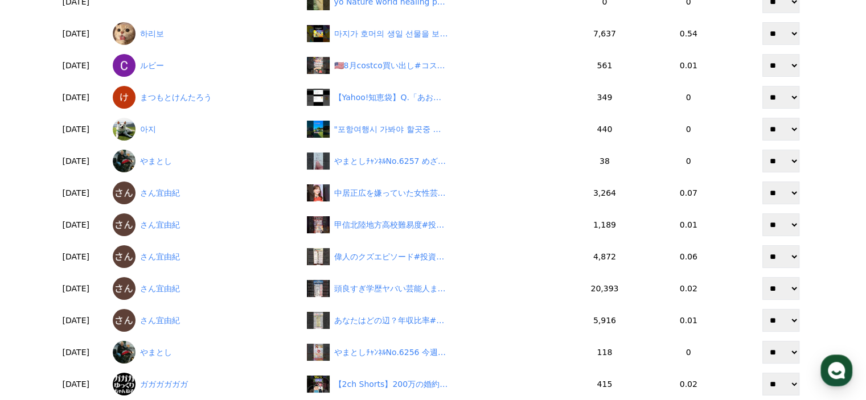
scroll to position [350, 0]
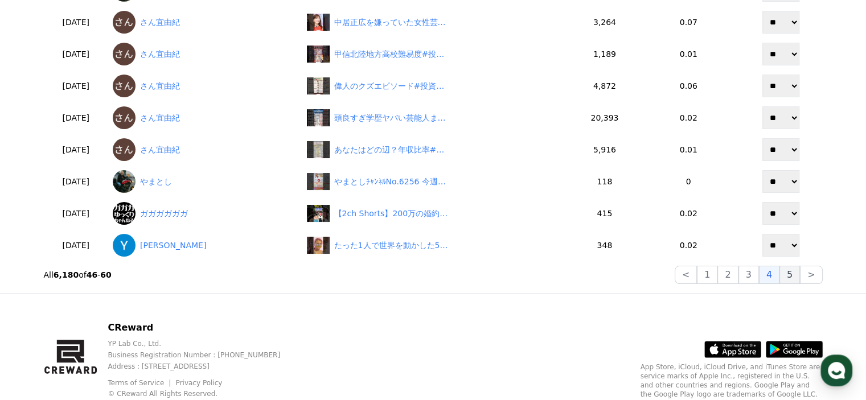
click at [794, 280] on button "5" at bounding box center [789, 275] width 20 height 18
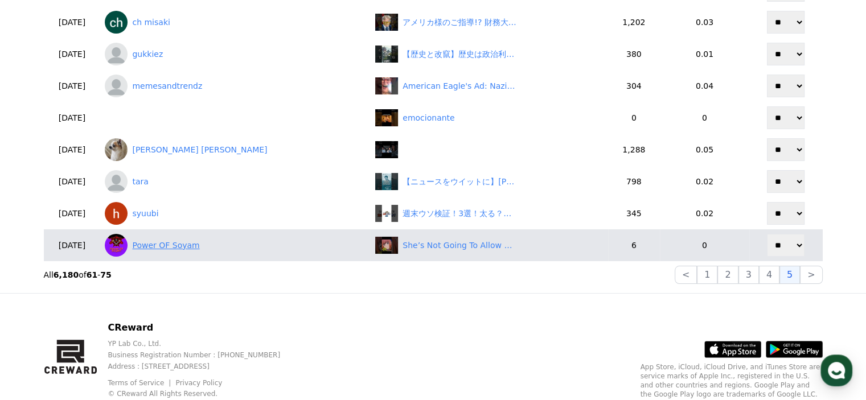
click at [215, 244] on link "Power OF Soyam" at bounding box center [235, 245] width 261 height 23
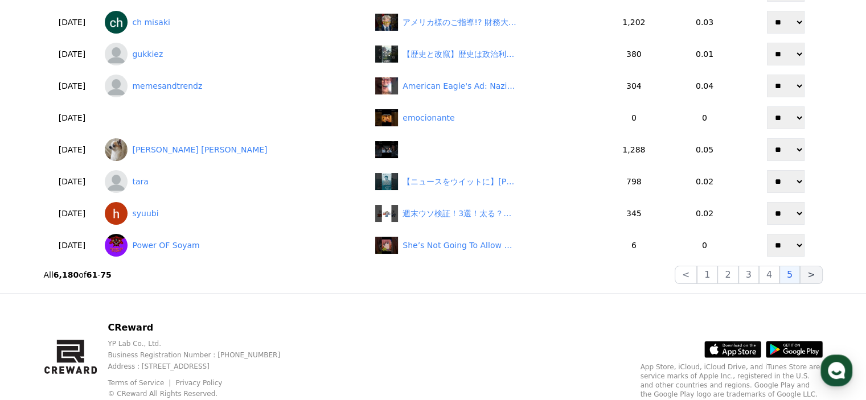
click at [808, 281] on button ">" at bounding box center [811, 275] width 22 height 18
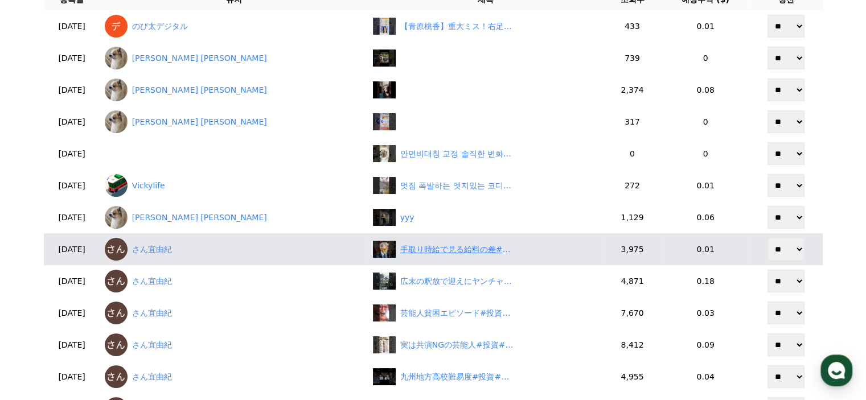
scroll to position [122, 0]
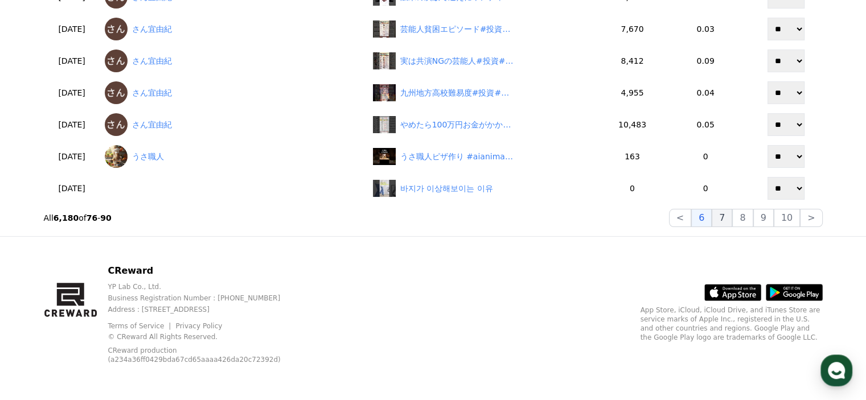
click at [732, 221] on button "7" at bounding box center [742, 218] width 20 height 18
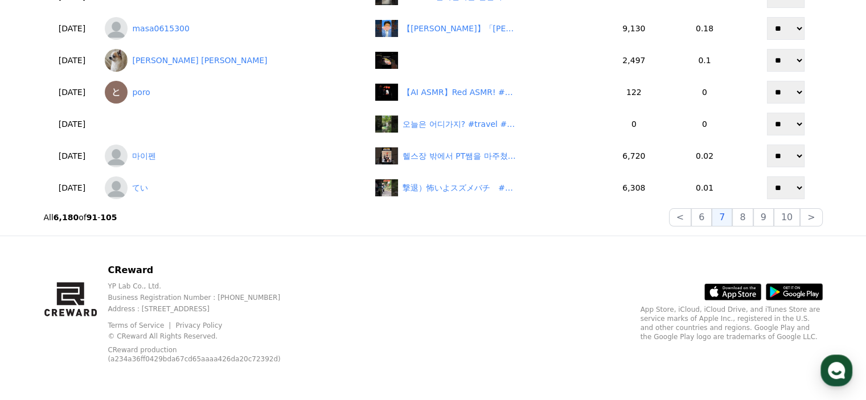
scroll to position [407, 0]
drag, startPoint x: 412, startPoint y: 274, endPoint x: 525, endPoint y: 274, distance: 113.3
click at [414, 274] on div "CReward YP Lab Co., Ltd. Business Registration Number : 655-81-03655 Address : …" at bounding box center [433, 319] width 797 height 164
click at [774, 217] on button "8" at bounding box center [787, 218] width 26 height 18
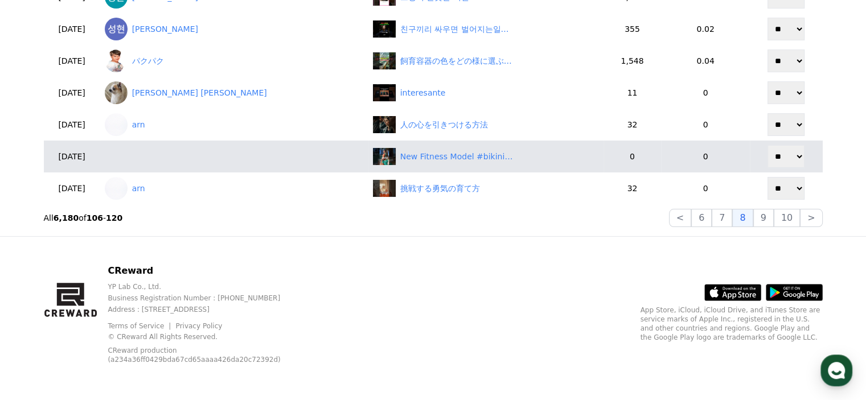
click at [164, 153] on td at bounding box center [234, 157] width 268 height 32
drag, startPoint x: 163, startPoint y: 159, endPoint x: 149, endPoint y: 159, distance: 14.2
click at [161, 159] on td at bounding box center [234, 157] width 268 height 32
click at [148, 158] on td at bounding box center [234, 157] width 268 height 32
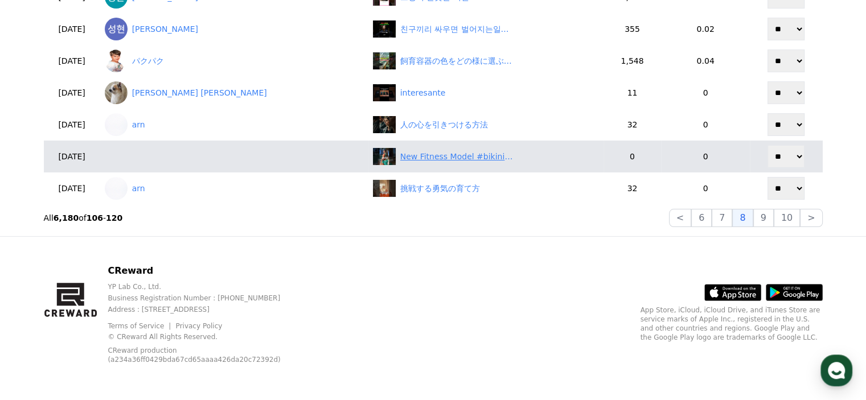
click at [485, 165] on div "New Fitness Model #bikini #tattoo #motivação #fitness #model #shortvideo #short…" at bounding box center [486, 156] width 226 height 17
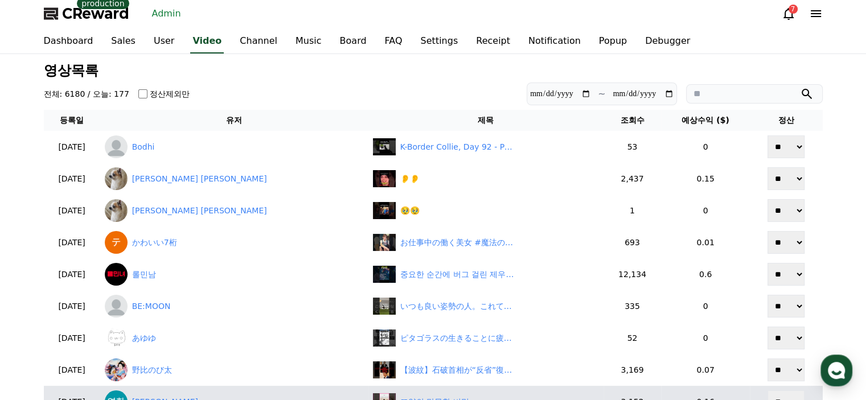
scroll to position [0, 0]
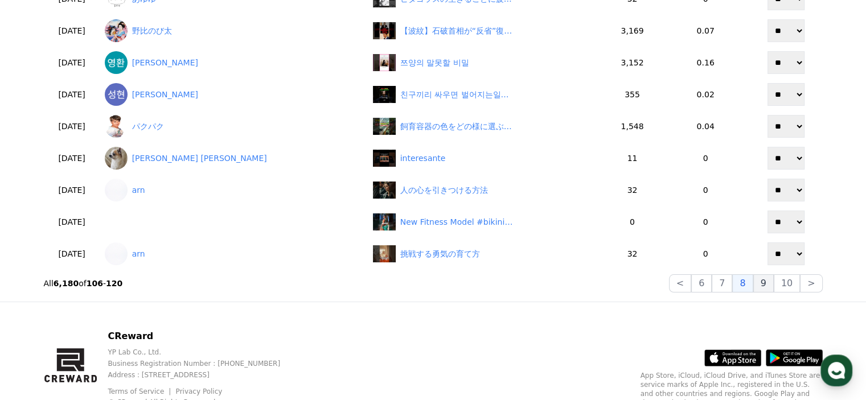
click at [768, 276] on button "9" at bounding box center [763, 283] width 20 height 18
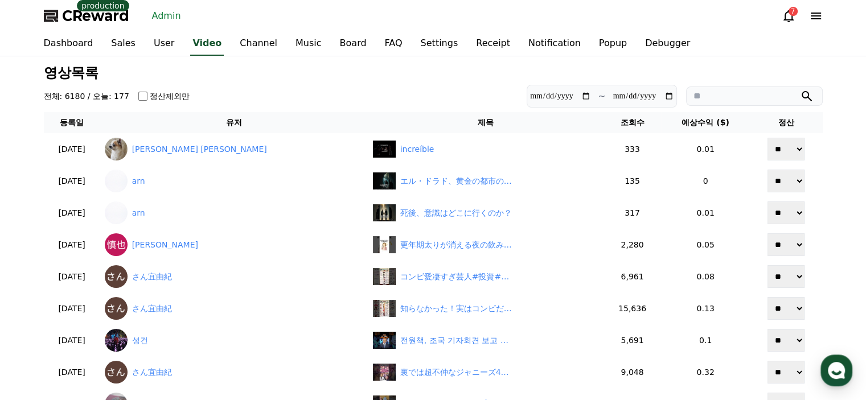
click at [166, 17] on link "Admin" at bounding box center [166, 16] width 38 height 18
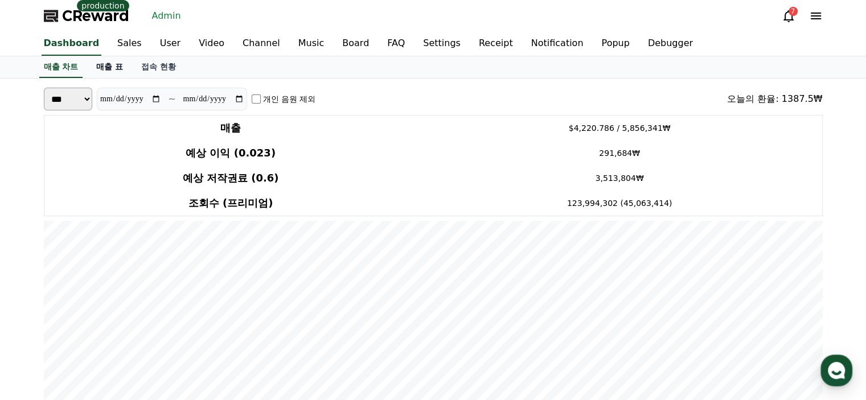
click at [108, 69] on link "매출 표" at bounding box center [109, 67] width 45 height 22
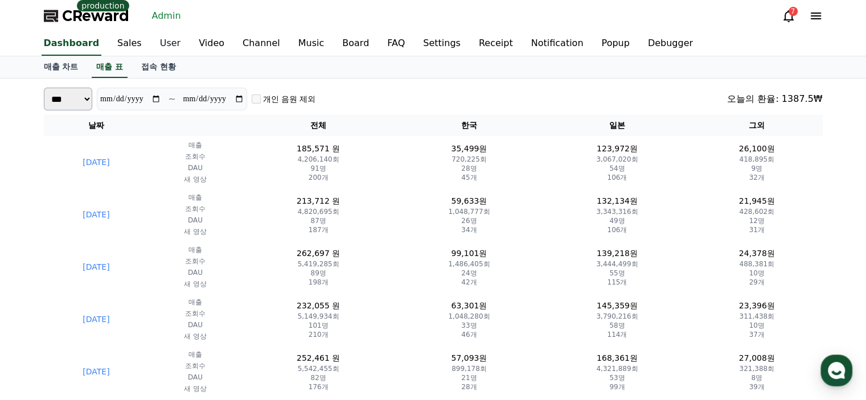
click at [155, 46] on link "User" at bounding box center [170, 44] width 39 height 24
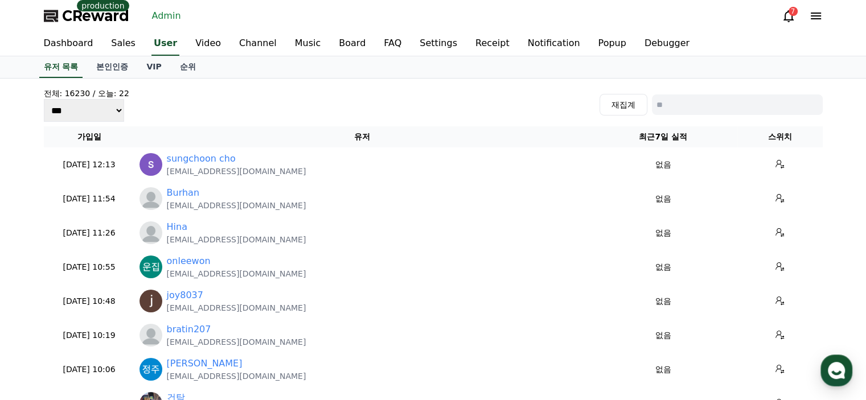
click at [219, 109] on div "전체: 16230 / 오늘: 22 *** *** *** 재집계" at bounding box center [433, 105] width 779 height 34
click at [232, 46] on link "Channel" at bounding box center [258, 44] width 56 height 24
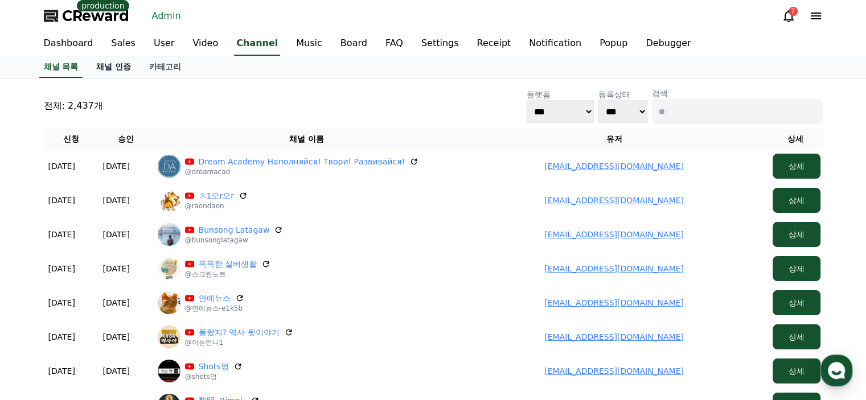
click at [128, 72] on link "채널 인증" at bounding box center [113, 67] width 53 height 22
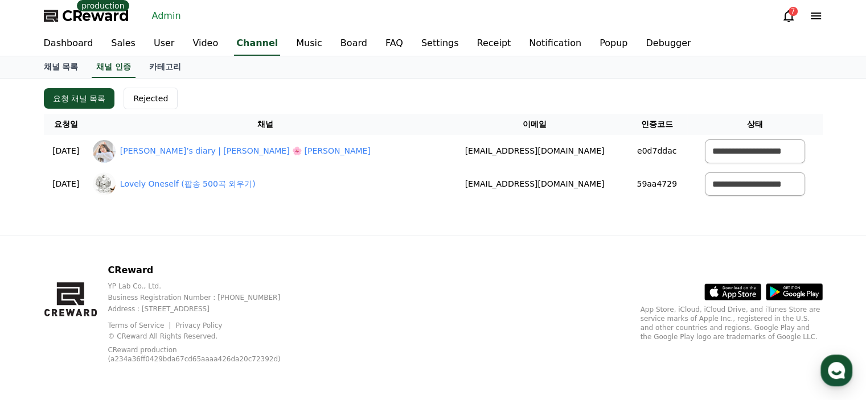
click at [241, 98] on div "요청 채널 목록 Rejected" at bounding box center [433, 99] width 779 height 22
click at [149, 45] on link "User" at bounding box center [164, 44] width 39 height 24
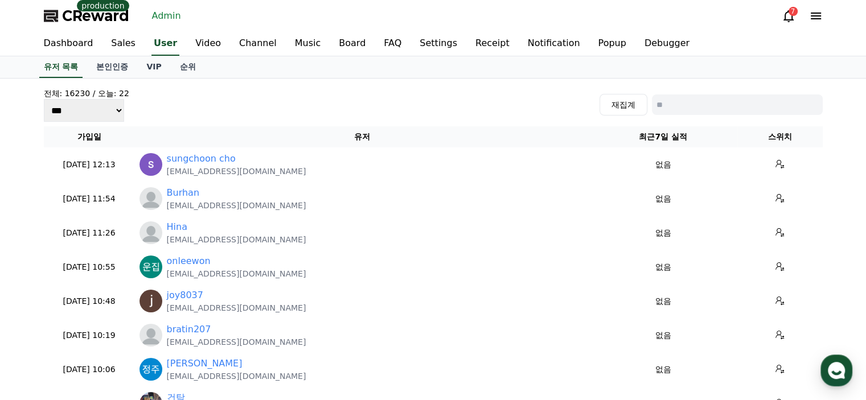
click at [224, 102] on div "전체: 16230 / 오늘: 22 *** *** *** 재집계" at bounding box center [433, 105] width 779 height 34
click at [158, 40] on link "User" at bounding box center [165, 44] width 28 height 24
click at [158, 46] on link "User" at bounding box center [165, 44] width 28 height 24
click at [161, 46] on link "User" at bounding box center [165, 44] width 28 height 24
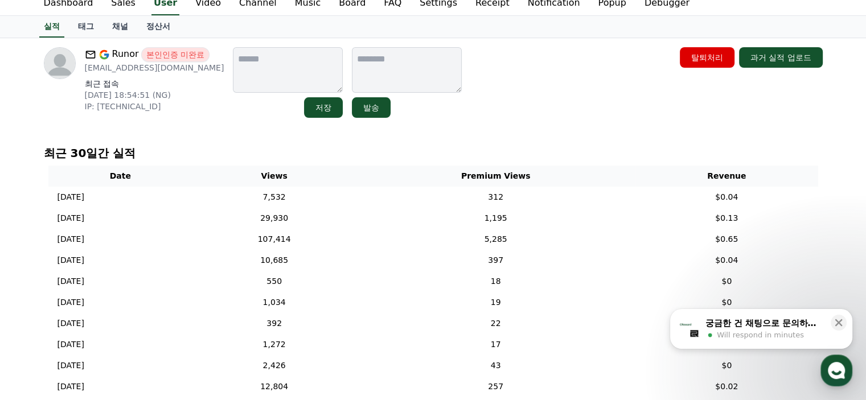
scroll to position [114, 0]
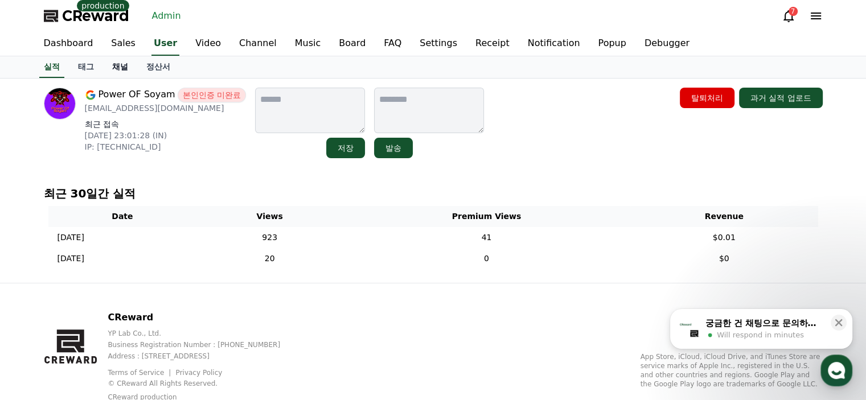
click at [124, 65] on link "채널" at bounding box center [120, 67] width 34 height 22
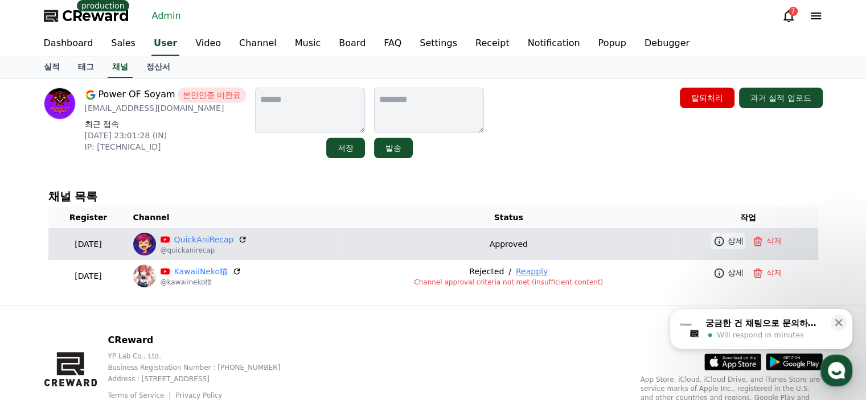
click at [713, 241] on icon at bounding box center [718, 241] width 11 height 11
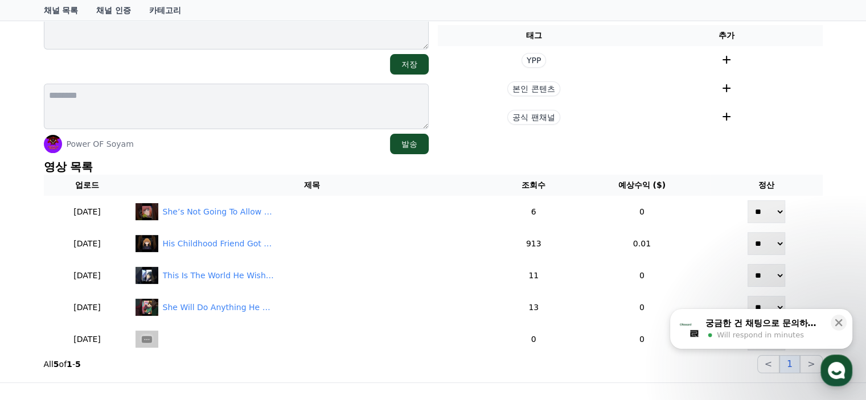
scroll to position [114, 0]
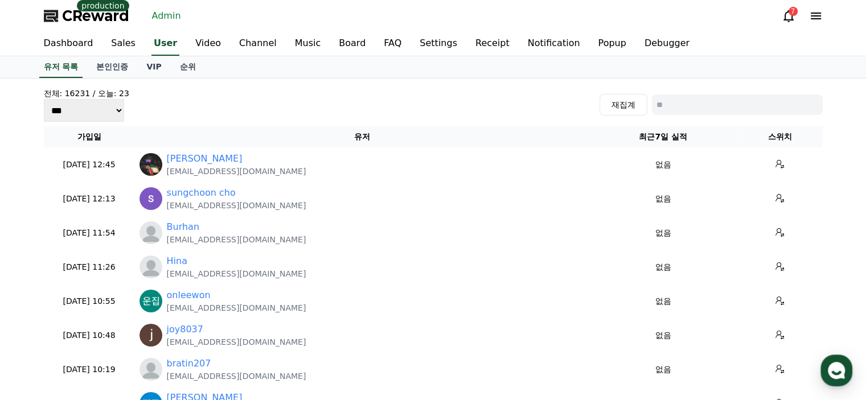
click at [246, 90] on div "전체: 16231 / 오늘: 23 *** *** *** 재집계" at bounding box center [433, 105] width 779 height 34
click at [249, 46] on link "Channel" at bounding box center [258, 44] width 56 height 24
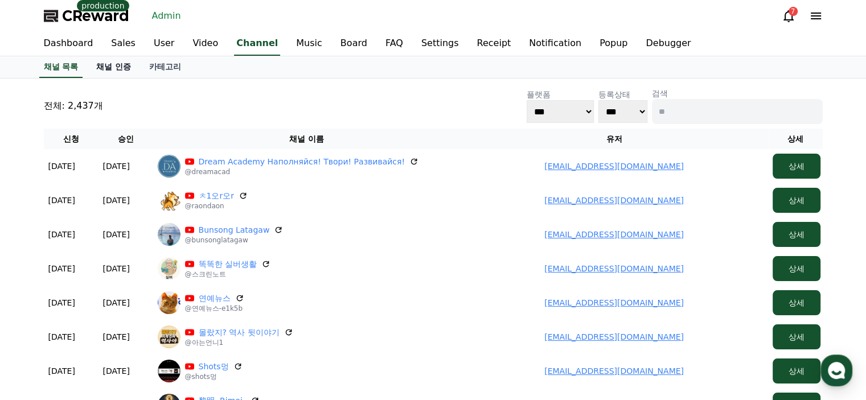
click at [120, 65] on link "채널 인증" at bounding box center [113, 67] width 53 height 22
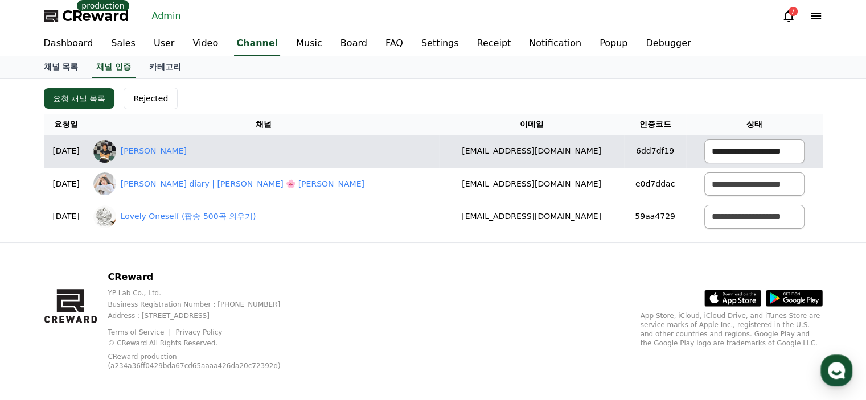
click at [762, 141] on select "**********" at bounding box center [754, 151] width 100 height 24
click at [704, 139] on select "**********" at bounding box center [754, 151] width 100 height 24
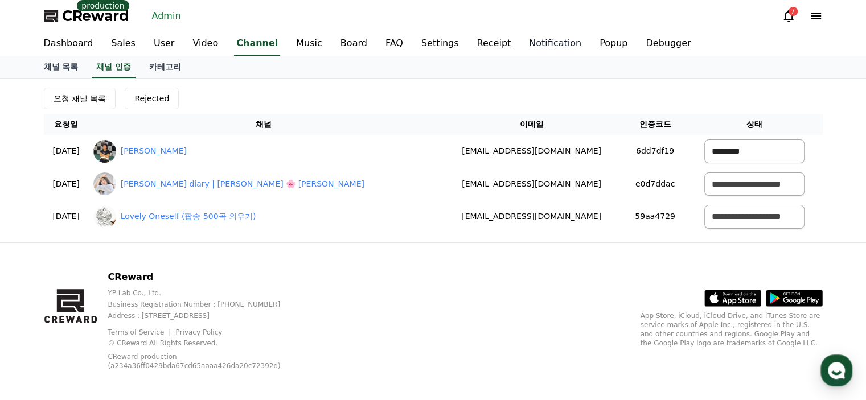
select select "*******"
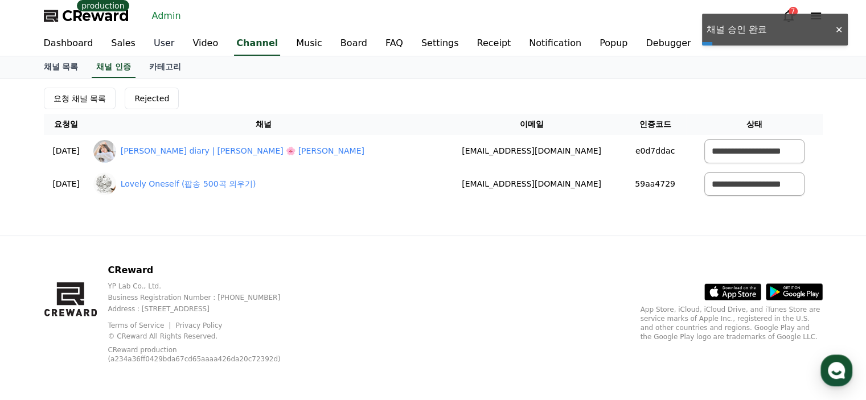
click at [153, 43] on link "User" at bounding box center [164, 44] width 39 height 24
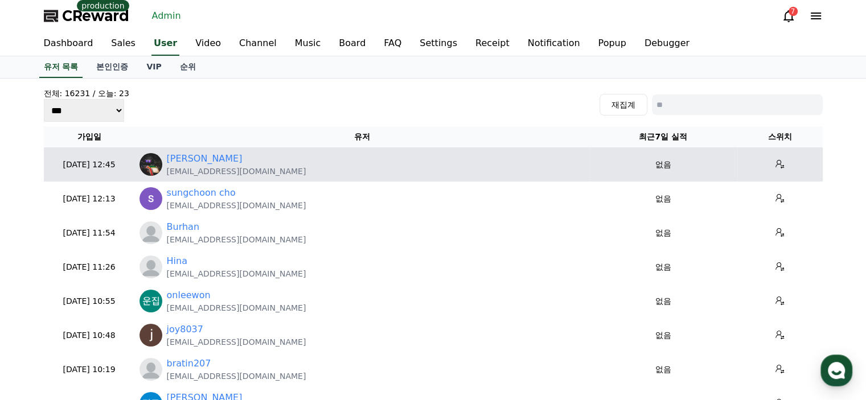
drag, startPoint x: 279, startPoint y: 171, endPoint x: 166, endPoint y: 171, distance: 112.7
click at [166, 171] on div "William Lee [EMAIL_ADDRESS][DOMAIN_NAME]" at bounding box center [361, 164] width 445 height 25
copy p "[EMAIL_ADDRESS][DOMAIN_NAME]"
click at [201, 161] on link "[PERSON_NAME]" at bounding box center [205, 159] width 76 height 14
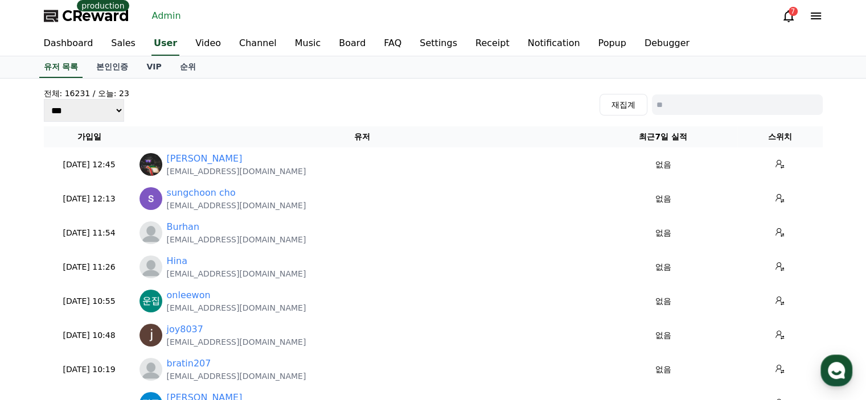
click at [355, 99] on div "전체: 16231 / 오늘: 23 *** *** *** 재집계" at bounding box center [433, 105] width 779 height 34
click at [241, 128] on th "유저" at bounding box center [362, 136] width 454 height 21
click at [246, 46] on link "Channel" at bounding box center [258, 44] width 56 height 24
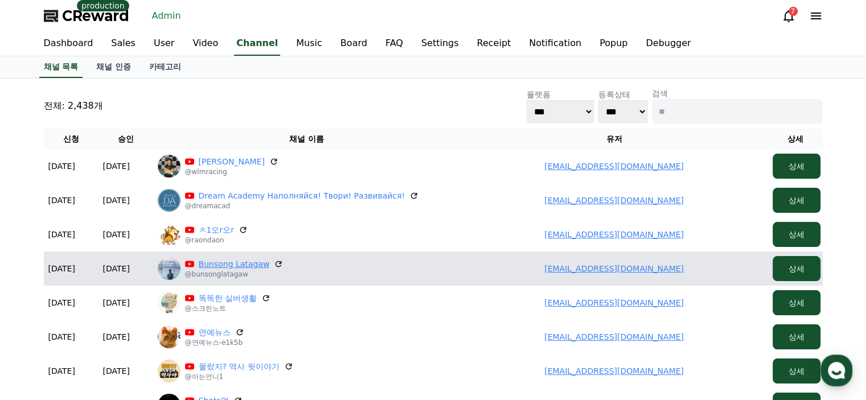
click at [225, 262] on link "Bunsong Latagaw" at bounding box center [234, 263] width 71 height 11
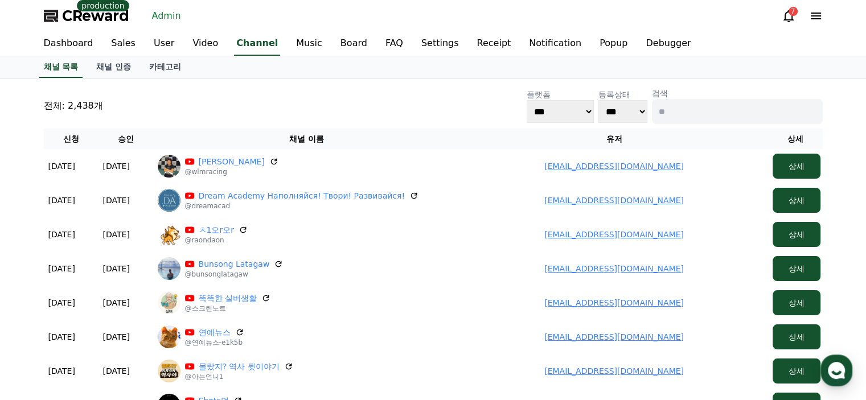
click at [810, 18] on icon at bounding box center [816, 16] width 14 height 14
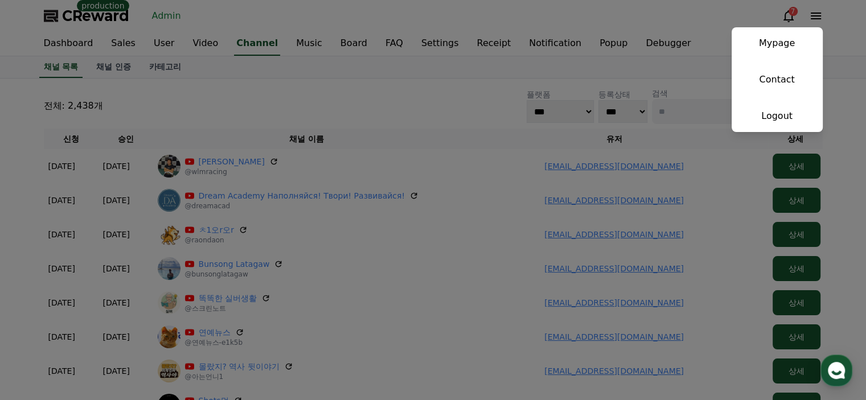
drag, startPoint x: 398, startPoint y: 120, endPoint x: 392, endPoint y: 114, distance: 8.5
click at [398, 120] on button "close" at bounding box center [433, 200] width 866 height 400
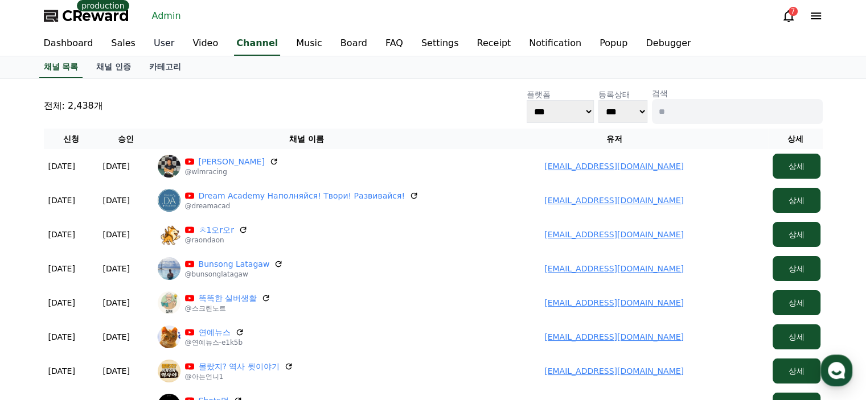
click at [146, 42] on link "User" at bounding box center [164, 44] width 39 height 24
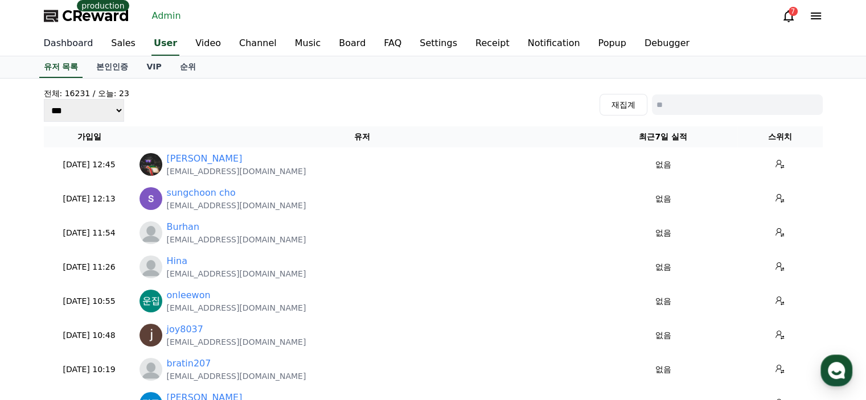
click at [88, 40] on link "Dashboard" at bounding box center [69, 44] width 68 height 24
